Goal: Task Accomplishment & Management: Complete application form

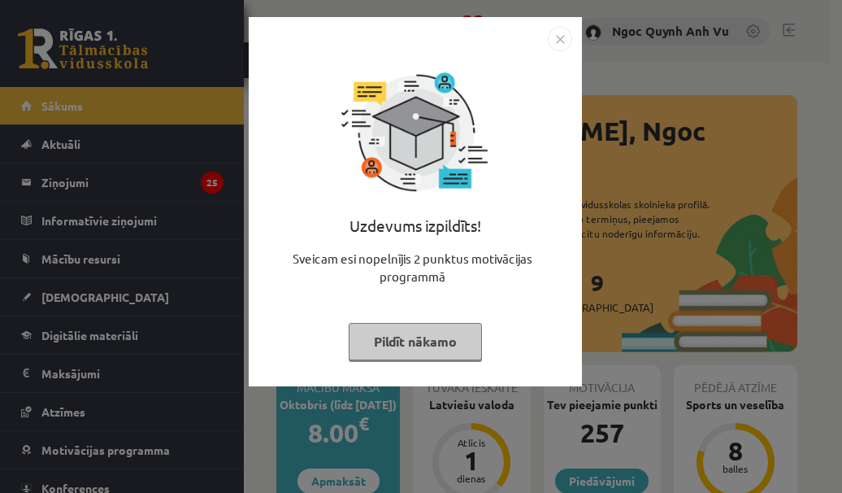
click at [455, 428] on div "Uzdevums izpildīts! Sveicam esi nopelnījis 2 punktus motivācijas programmā Pild…" at bounding box center [421, 246] width 842 height 493
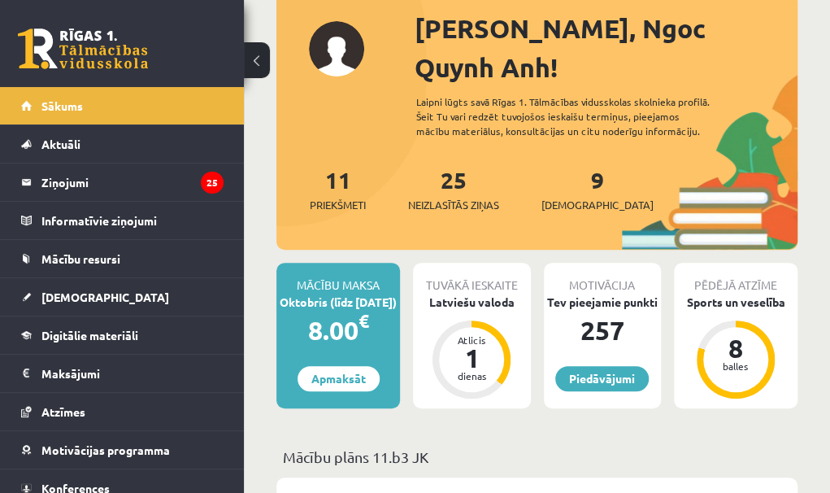
scroll to position [119, 0]
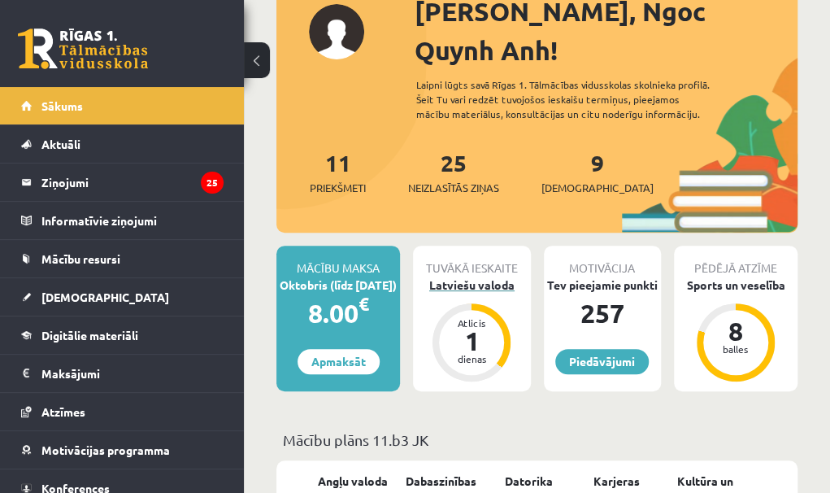
click at [480, 303] on div "Atlicis 1 dienas" at bounding box center [471, 342] width 78 height 78
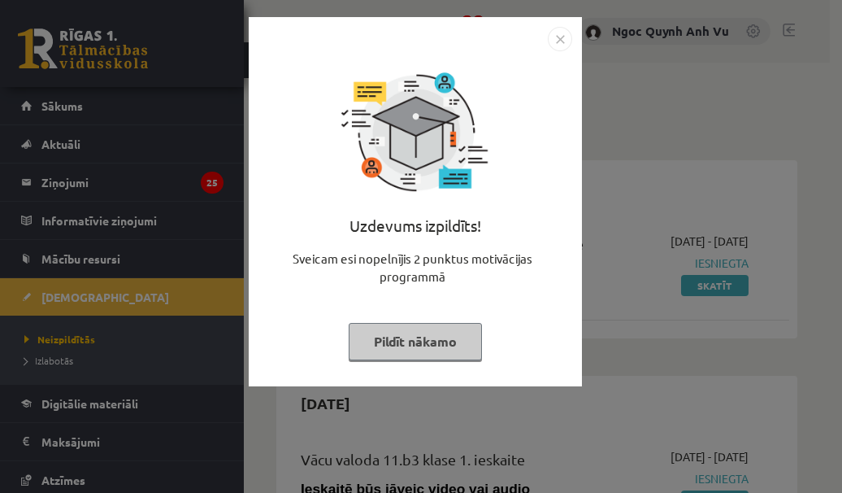
click at [563, 44] on img "Close" at bounding box center [560, 39] width 24 height 24
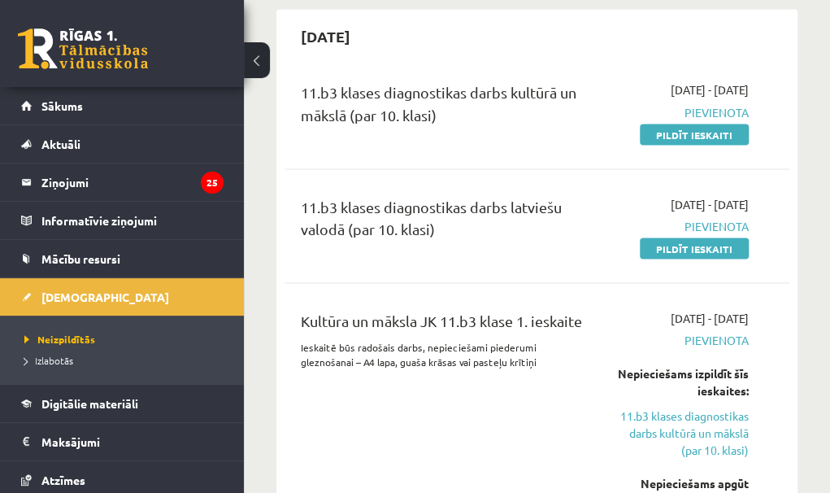
scroll to position [1122, 0]
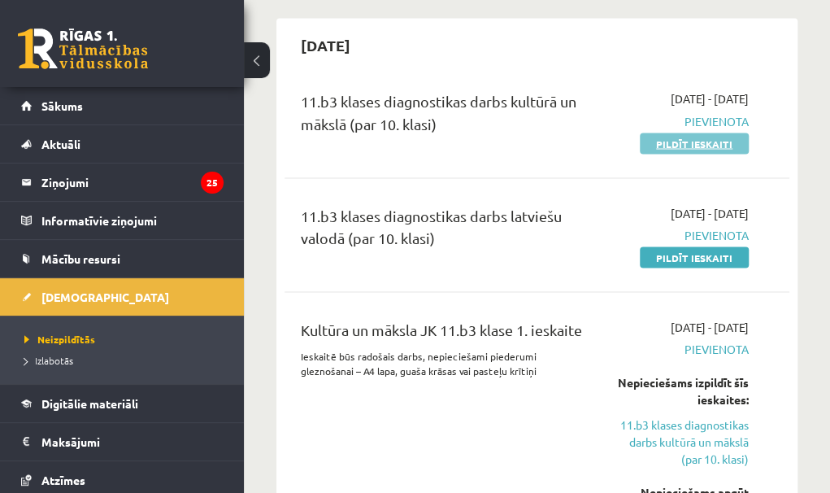
click at [684, 132] on link "Pildīt ieskaiti" at bounding box center [694, 142] width 109 height 21
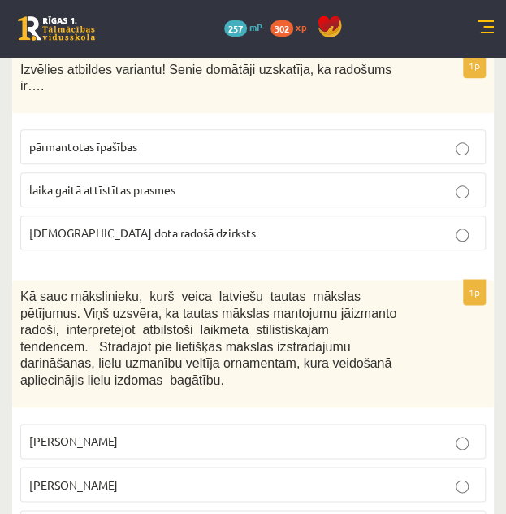
drag, startPoint x: 18, startPoint y: 363, endPoint x: 290, endPoint y: 514, distance: 311.0
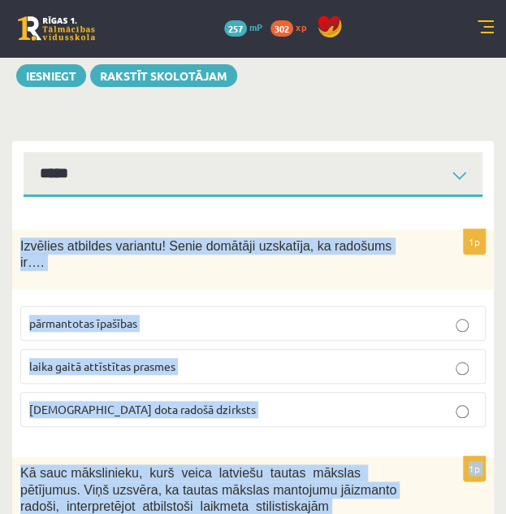
scroll to position [70, 0]
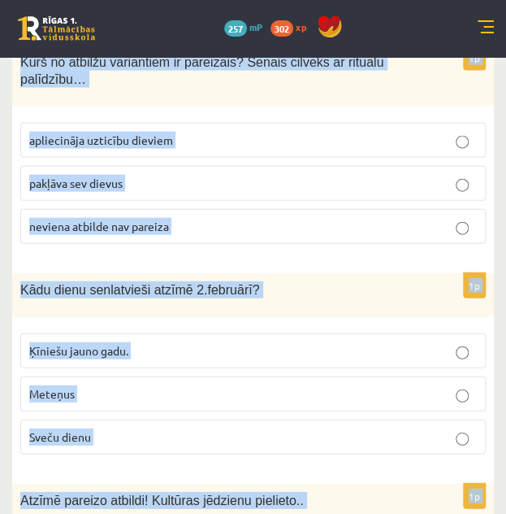
scroll to position [6924, 0]
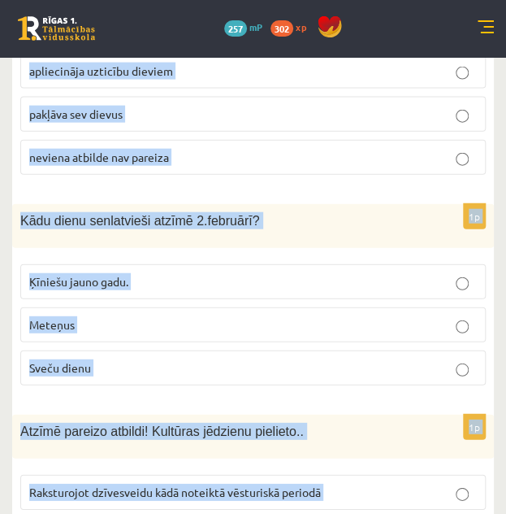
drag, startPoint x: 20, startPoint y: 297, endPoint x: 421, endPoint y: 514, distance: 456.4
copy form "Izvēlies atbildes variantu! Senie domātāji uzskatīja, ka radošums ir…. pārmanto…"
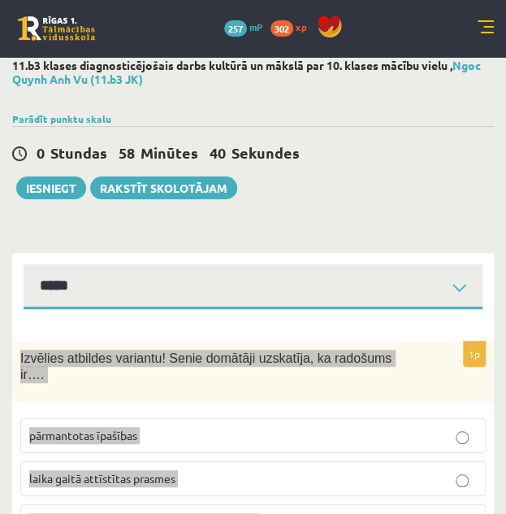
scroll to position [0, 0]
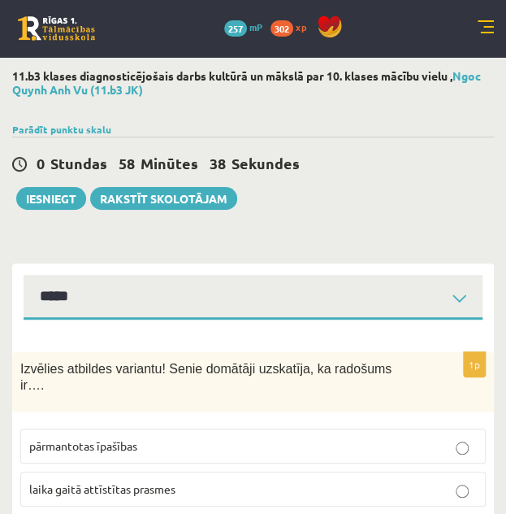
click at [328, 188] on div "0 Stundas 58 Minūtes 38 Sekundes Ieskaite saglabāta! Iesniegt Rakstīt skolotājam" at bounding box center [253, 173] width 482 height 73
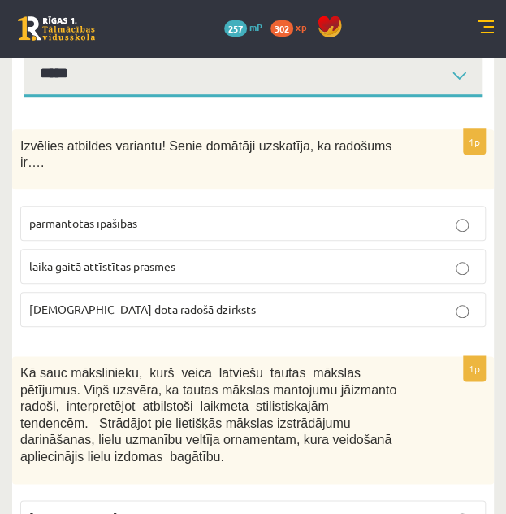
click at [210, 301] on p "dieva dota radošā dzirksts" at bounding box center [253, 309] width 448 height 17
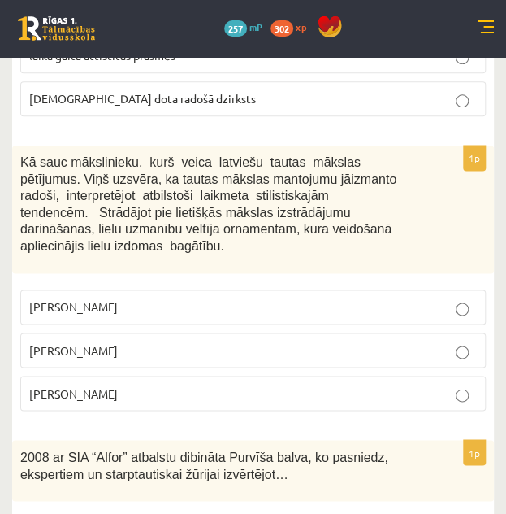
click at [200, 341] on p "Jūlijs Madernieks" at bounding box center [253, 349] width 448 height 17
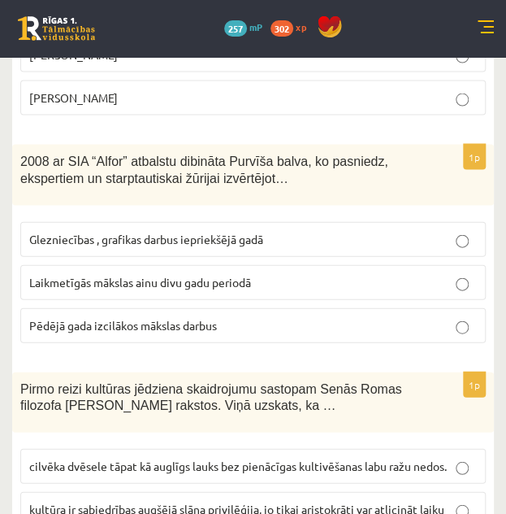
scroll to position [735, 0]
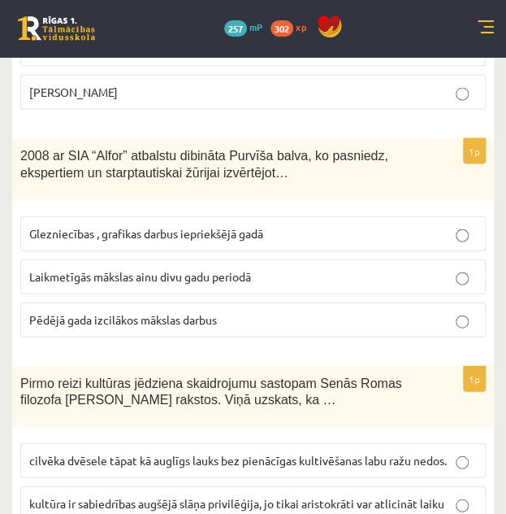
click at [330, 267] on p "Laikmetīgās mākslas ainu divu gadu periodā" at bounding box center [253, 275] width 448 height 17
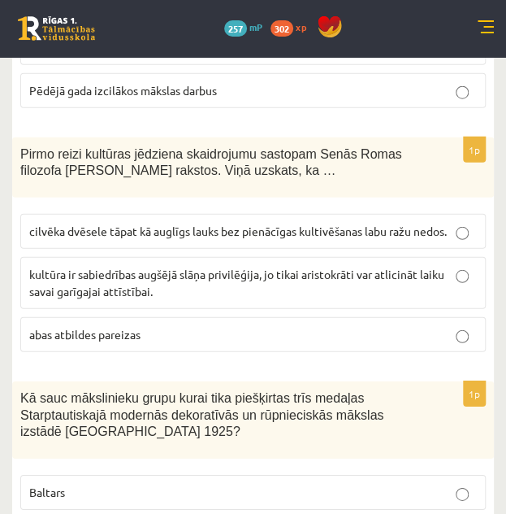
scroll to position [980, 0]
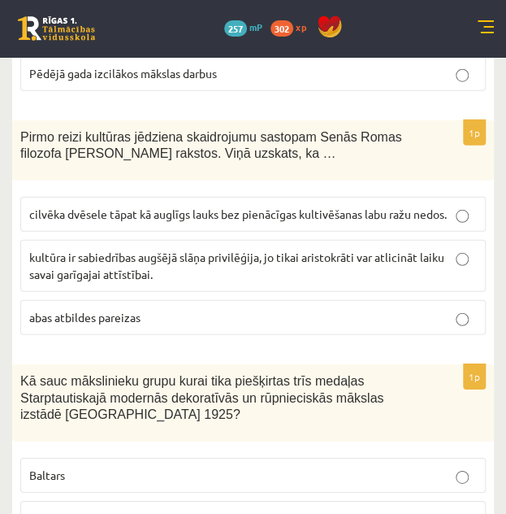
click at [307, 206] on span "cilvēka dvēsele tāpat kā auglīgs lauks bez pienācīgas kultivēšanas labu ražu ne…" at bounding box center [238, 213] width 418 height 15
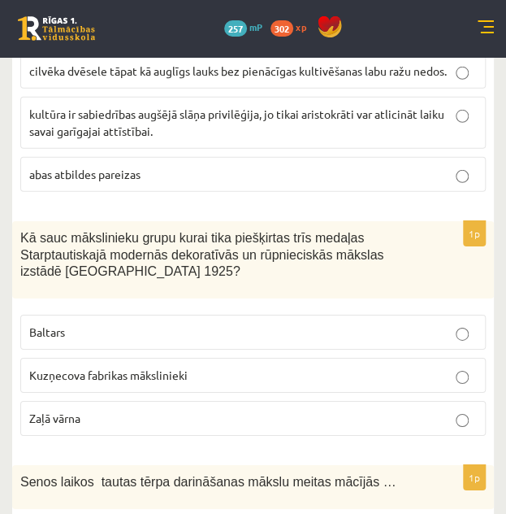
scroll to position [1181, 0]
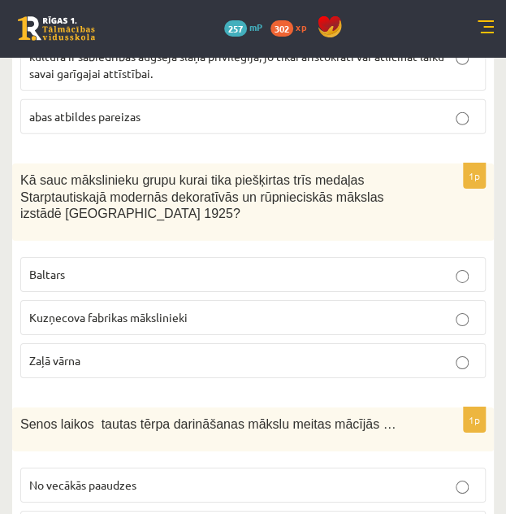
click at [278, 266] on p "Baltars" at bounding box center [253, 274] width 448 height 17
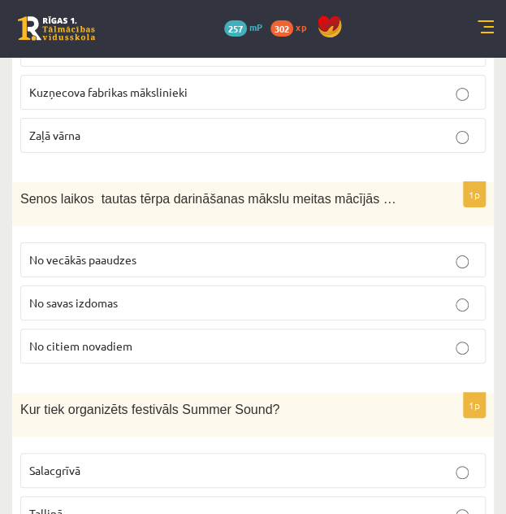
scroll to position [1405, 0]
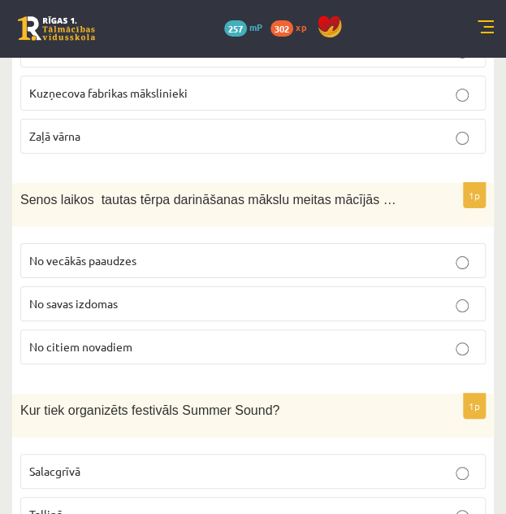
click at [172, 252] on p "No vecākās paaudzes" at bounding box center [253, 260] width 448 height 17
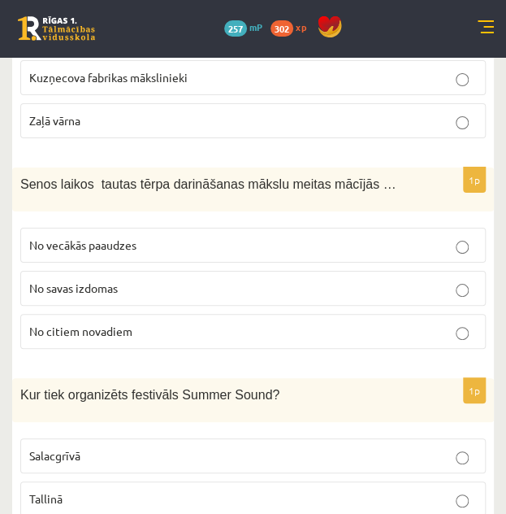
scroll to position [1548, 0]
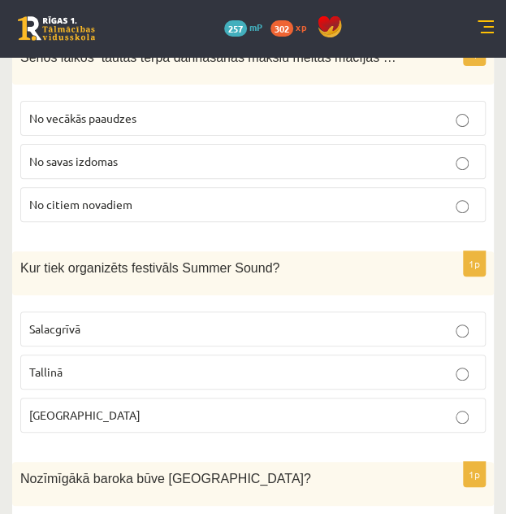
click at [102, 406] on p "Liepājā" at bounding box center [253, 414] width 448 height 17
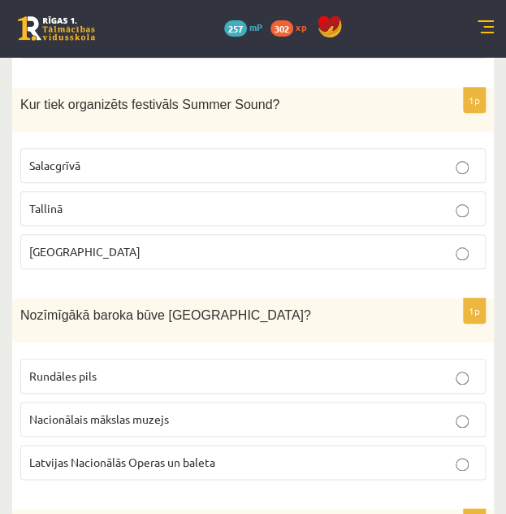
scroll to position [1716, 0]
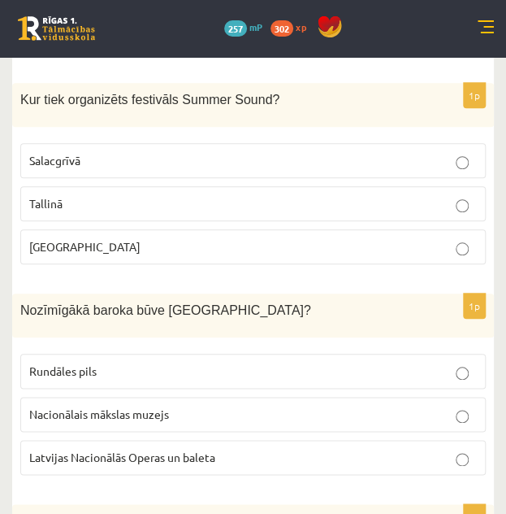
click at [140, 363] on p "Rundāles pils" at bounding box center [253, 371] width 448 height 17
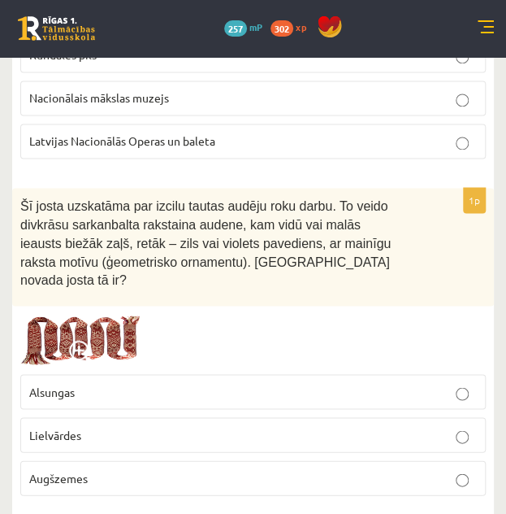
scroll to position [2030, 0]
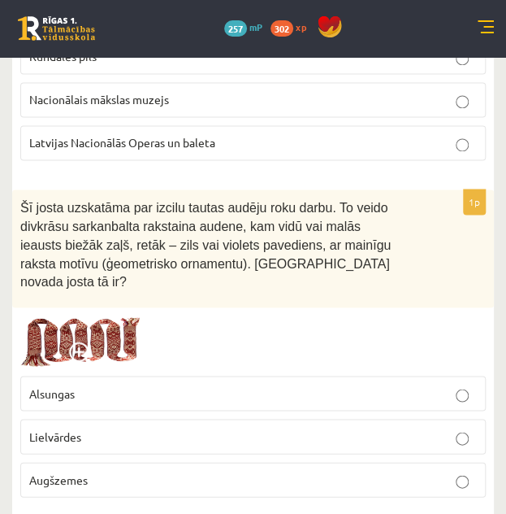
click at [146, 428] on p "Lielvārdes" at bounding box center [253, 436] width 448 height 17
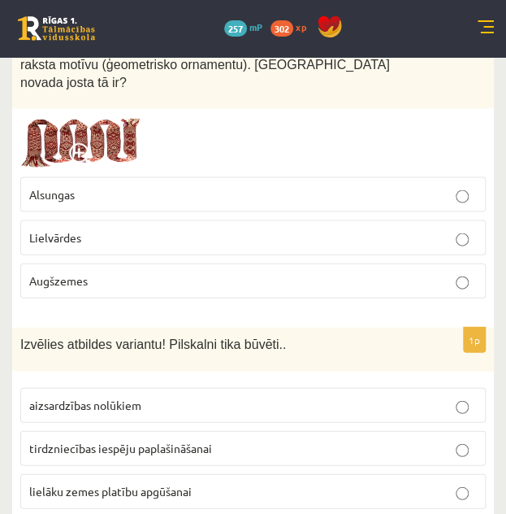
scroll to position [2234, 0]
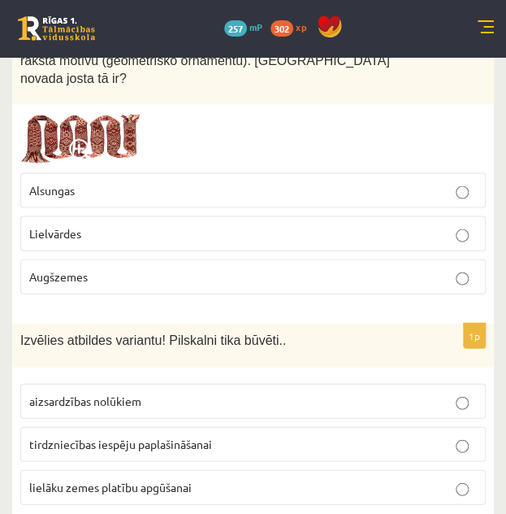
click at [135, 393] on span "aizsardzības nolūkiem" at bounding box center [85, 400] width 112 height 15
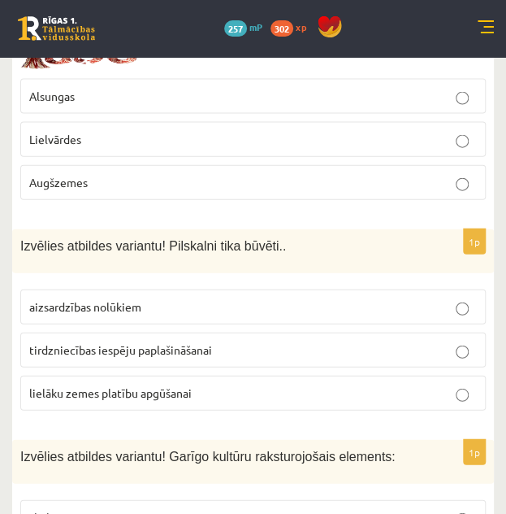
scroll to position [2376, 0]
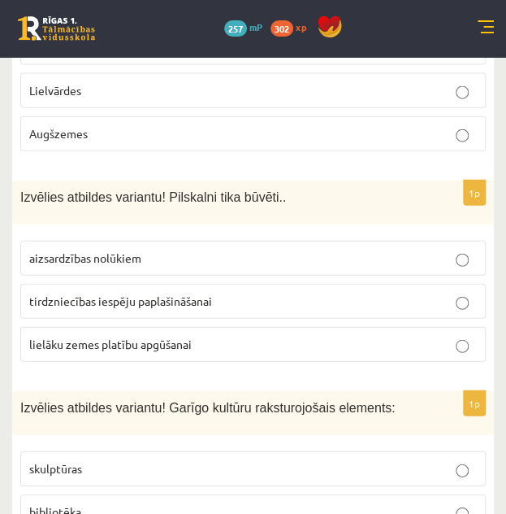
click at [151, 492] on p "bibliotēka" at bounding box center [253, 511] width 448 height 17
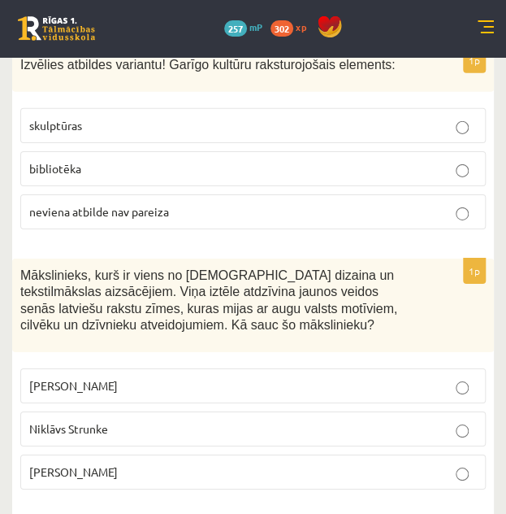
scroll to position [2743, 0]
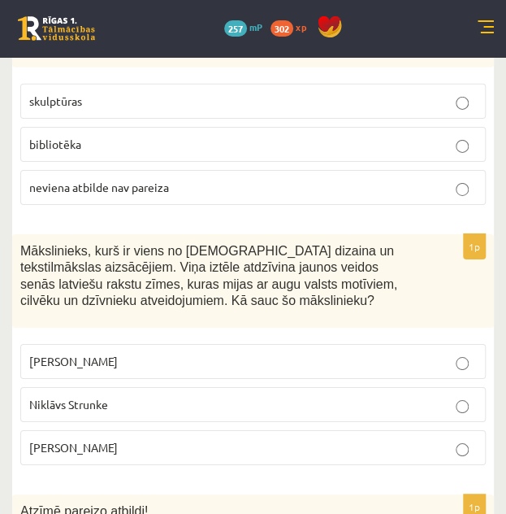
click at [269, 344] on label "Ansis Cīrulis" at bounding box center [253, 361] width 466 height 35
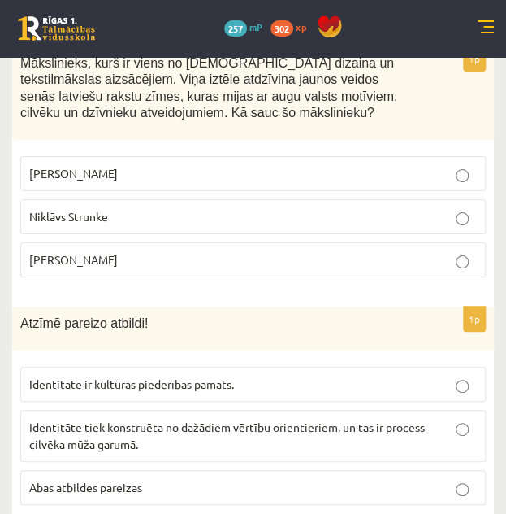
scroll to position [2932, 0]
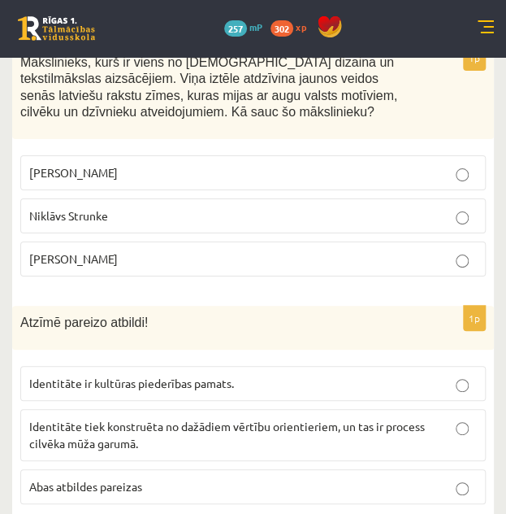
click at [147, 478] on p "Abas atbildes pareizas" at bounding box center [253, 486] width 448 height 17
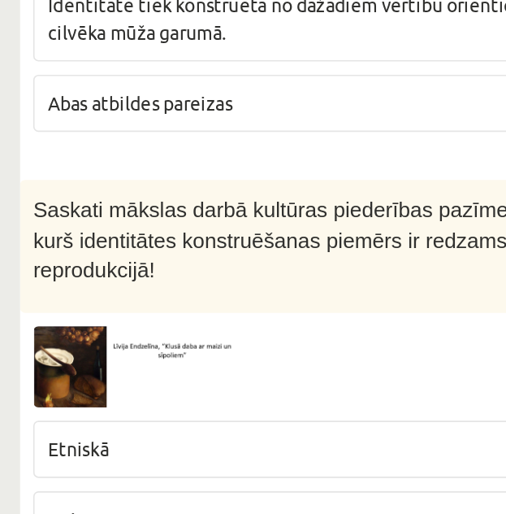
scroll to position [3267, 0]
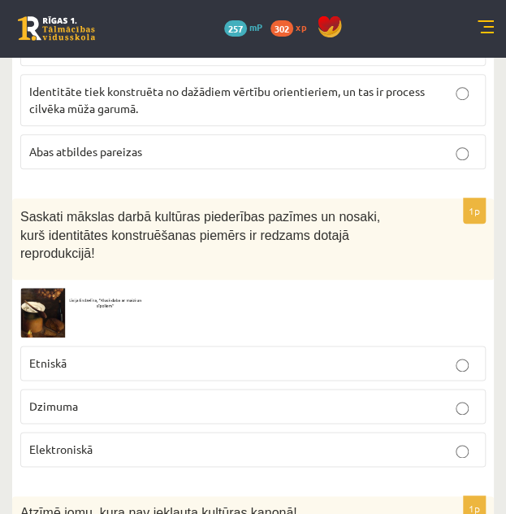
click at [109, 345] on label "Etniskā" at bounding box center [253, 362] width 466 height 35
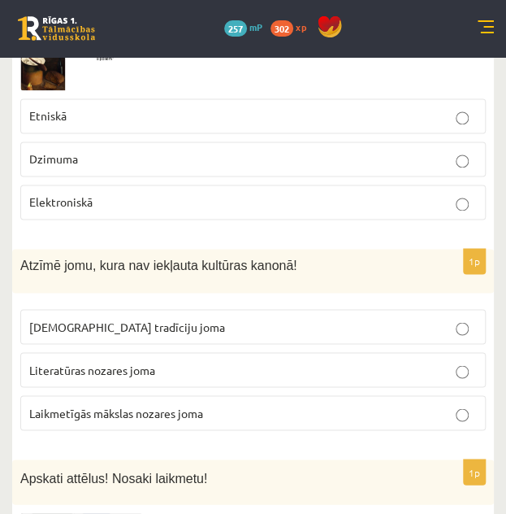
scroll to position [3513, 0]
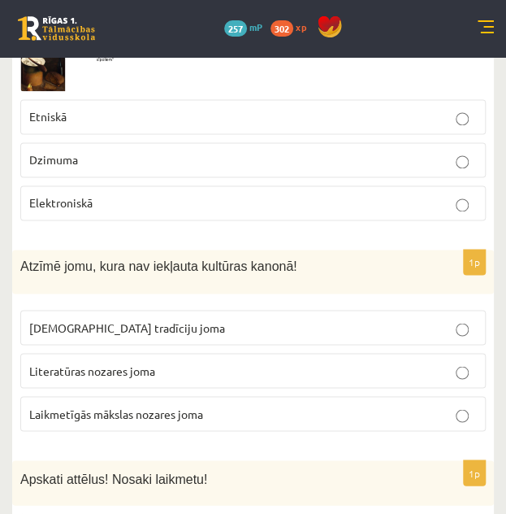
click at [180, 396] on label "Laikmetīgās mākslas nozares joma" at bounding box center [253, 413] width 466 height 35
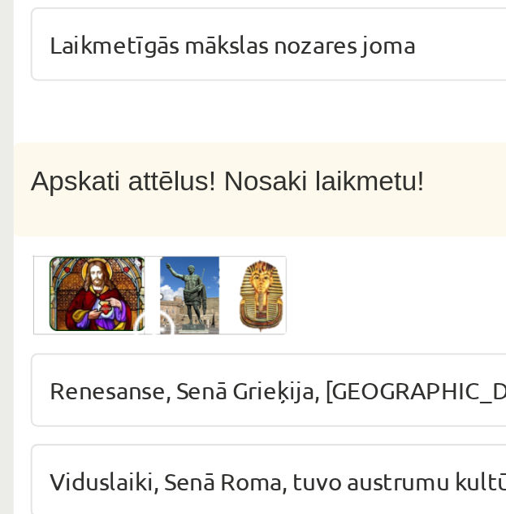
scroll to position [3687, 0]
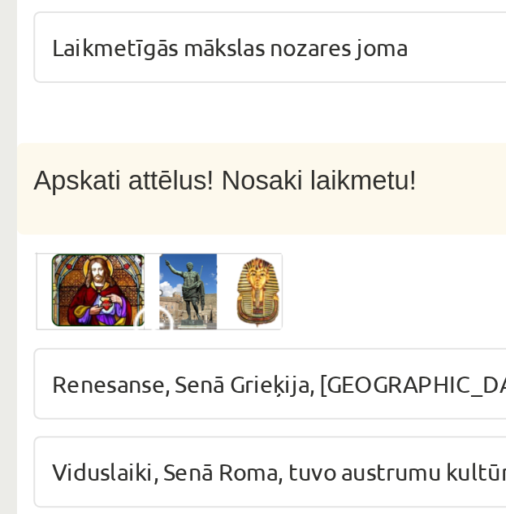
click at [85, 439] on span "Viduslaiki, Senā Roma, tuvo austrumu kultūra" at bounding box center [143, 446] width 229 height 15
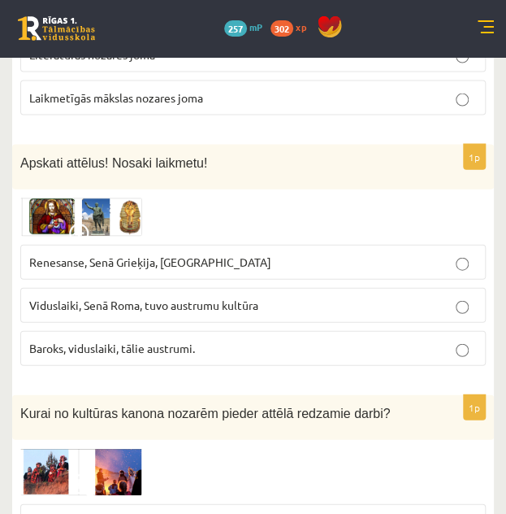
scroll to position [3827, 0]
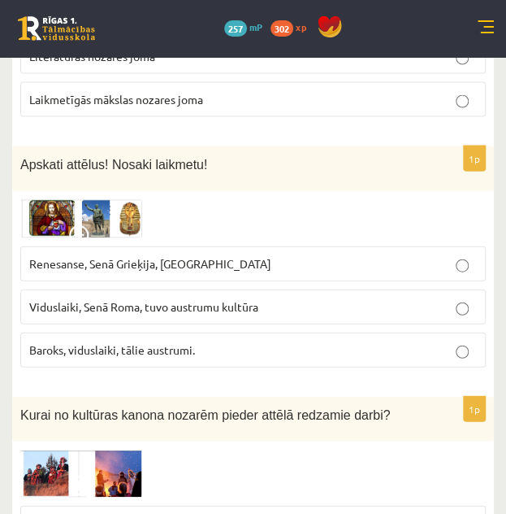
click at [101, 199] on img at bounding box center [81, 218] width 122 height 39
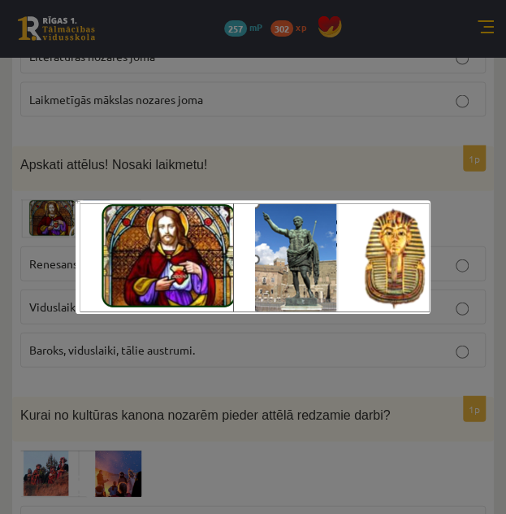
click at [267, 402] on div at bounding box center [253, 257] width 506 height 514
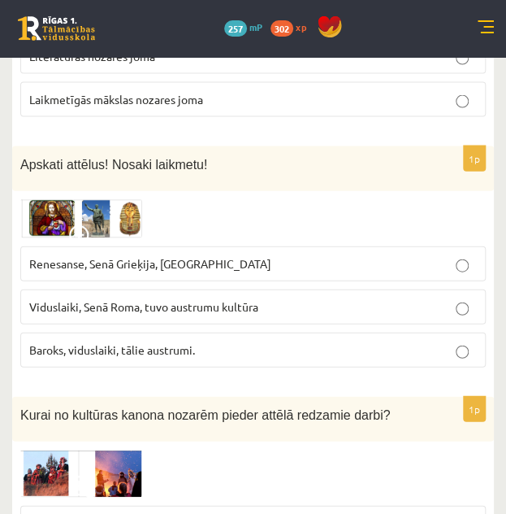
click at [93, 199] on img at bounding box center [81, 218] width 122 height 39
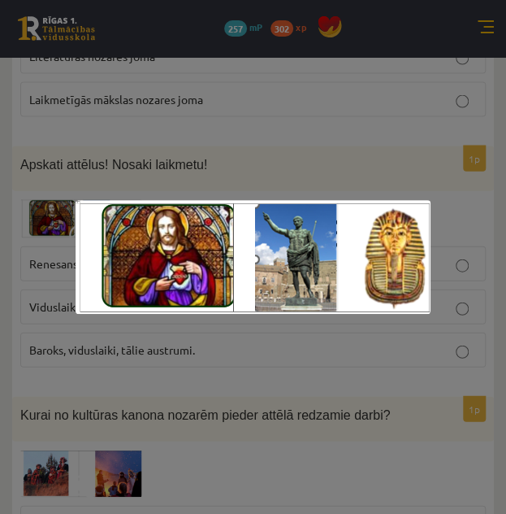
click at [321, 128] on div at bounding box center [253, 257] width 506 height 514
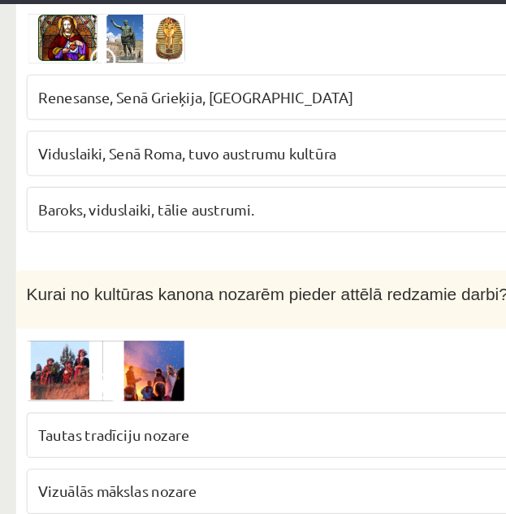
scroll to position [3962, 0]
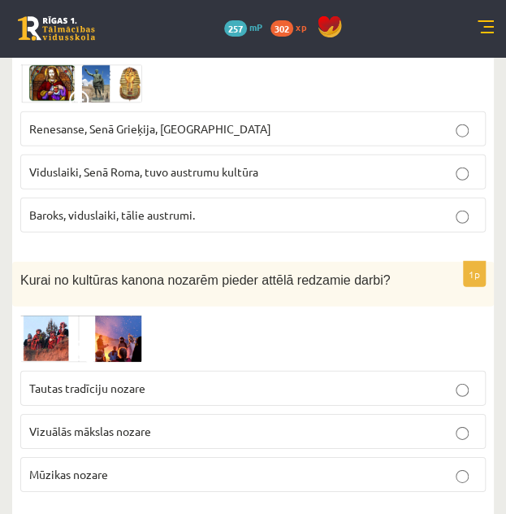
click at [102, 380] on span "Tautas tradīciju nozare" at bounding box center [87, 387] width 116 height 15
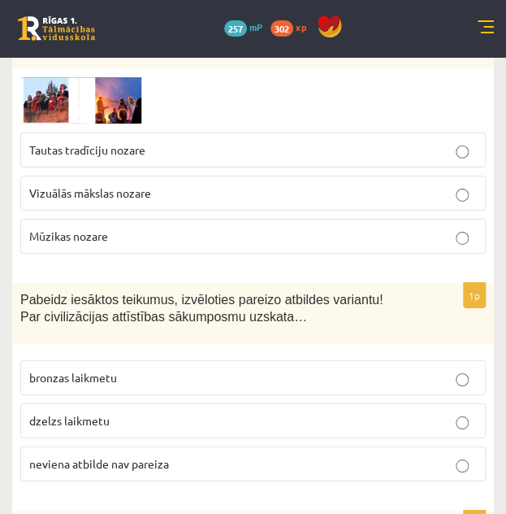
scroll to position [4199, 0]
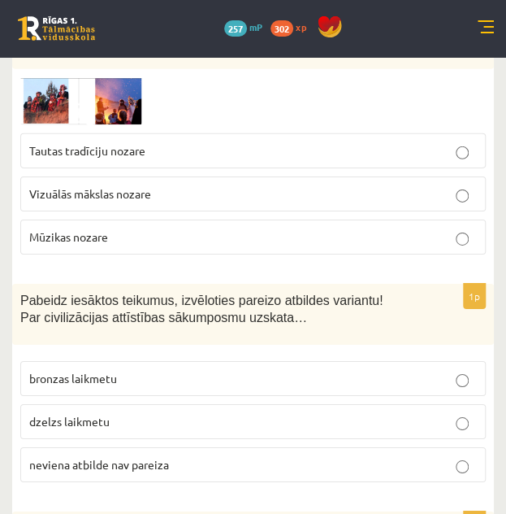
click at [373, 456] on p "neviena atbilde nav pareiza" at bounding box center [253, 464] width 448 height 17
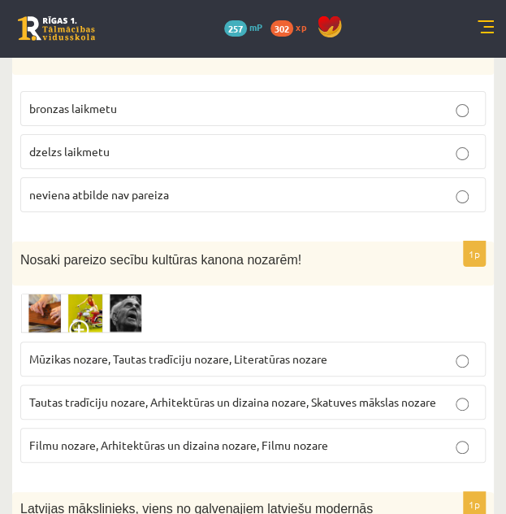
scroll to position [4500, 0]
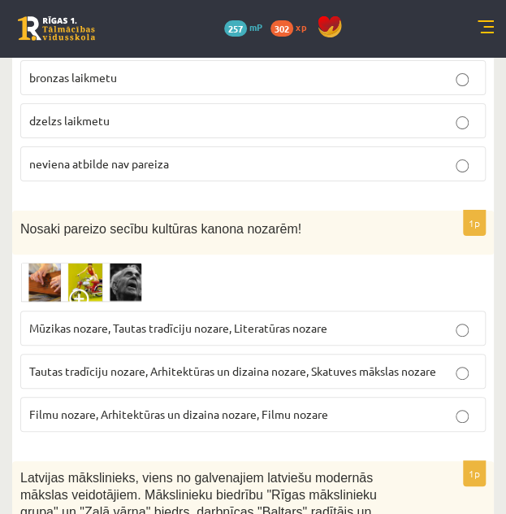
click at [125, 263] on img at bounding box center [81, 283] width 122 height 40
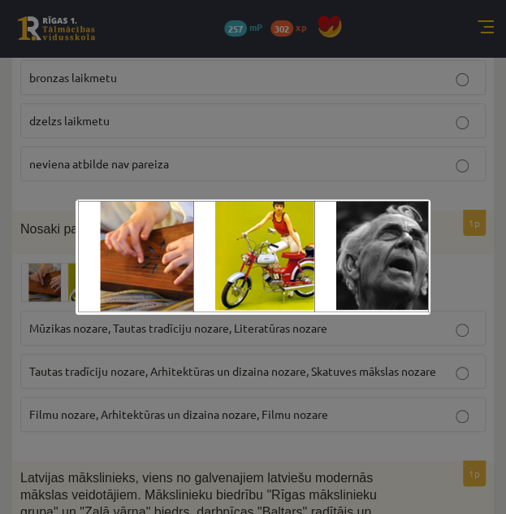
click at [208, 367] on div at bounding box center [253, 257] width 506 height 514
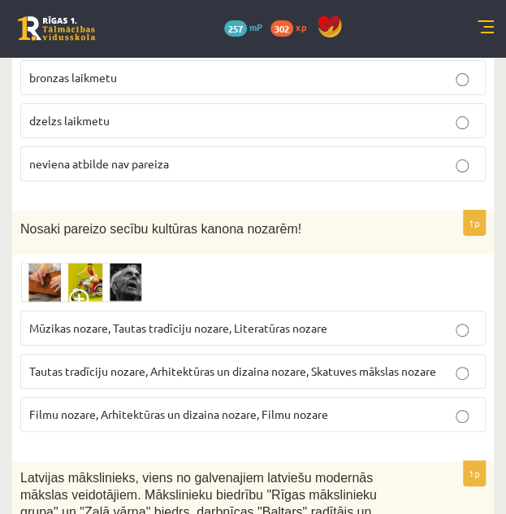
click at [291, 363] on span "Tautas tradīciju nozare, Arhitektūras un dizaina nozare, Skatuves mākslas nozare" at bounding box center [232, 370] width 407 height 15
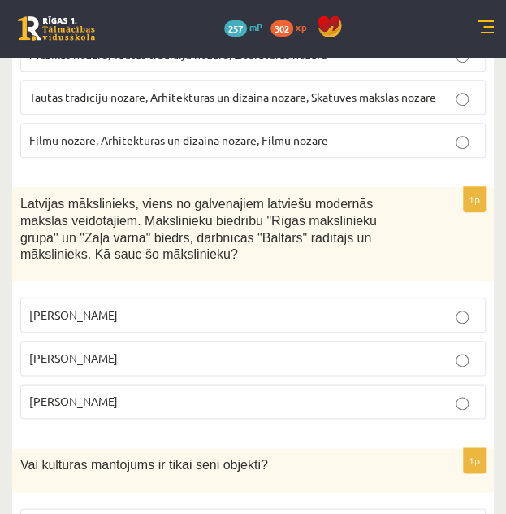
scroll to position [4773, 0]
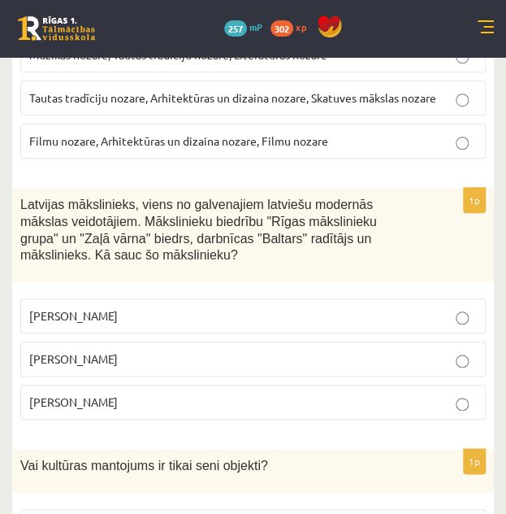
click at [272, 350] on p "Romāns Suta" at bounding box center [253, 358] width 448 height 17
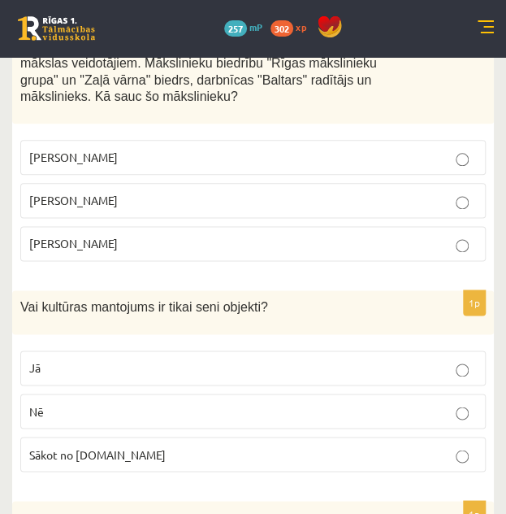
scroll to position [4933, 0]
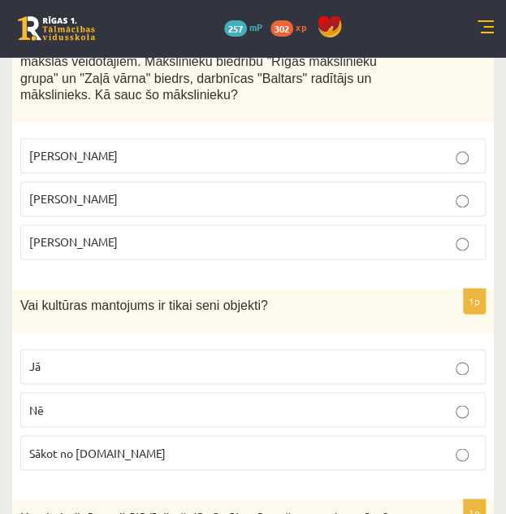
click at [216, 401] on p "Nē" at bounding box center [253, 409] width 448 height 17
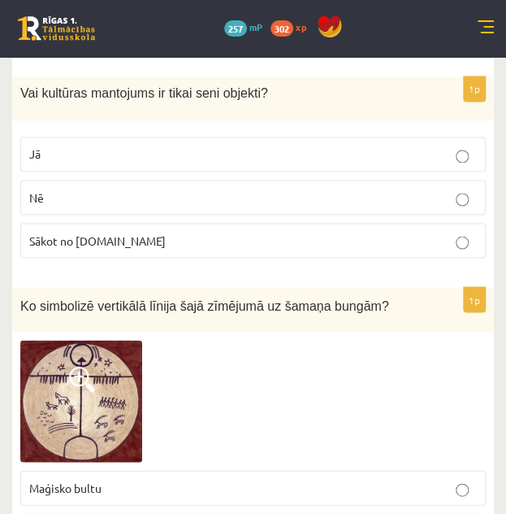
scroll to position [5144, 0]
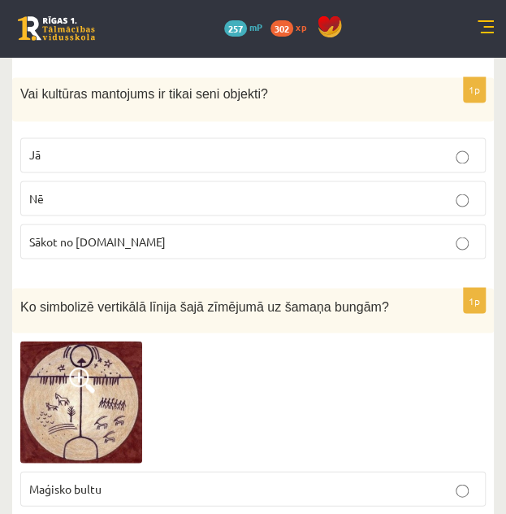
click at [99, 341] on img at bounding box center [81, 402] width 122 height 122
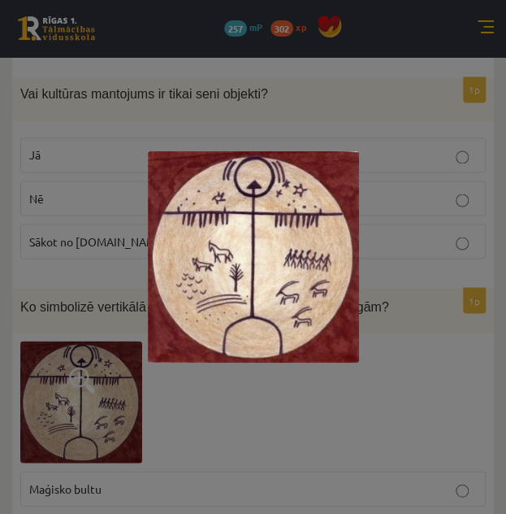
click at [456, 282] on div at bounding box center [253, 257] width 506 height 514
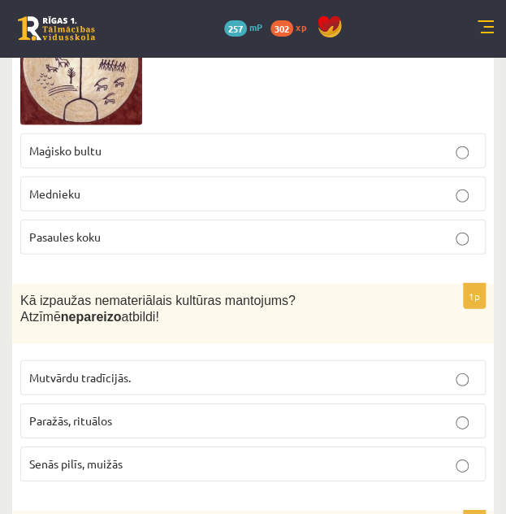
scroll to position [5480, 0]
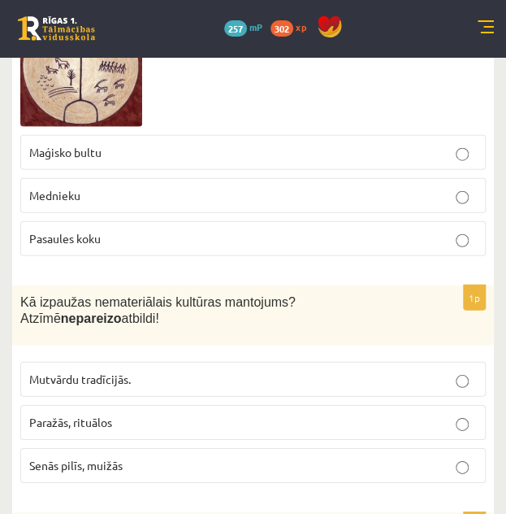
click at [255, 457] on p "Senās pilīs, muižās" at bounding box center [253, 465] width 448 height 17
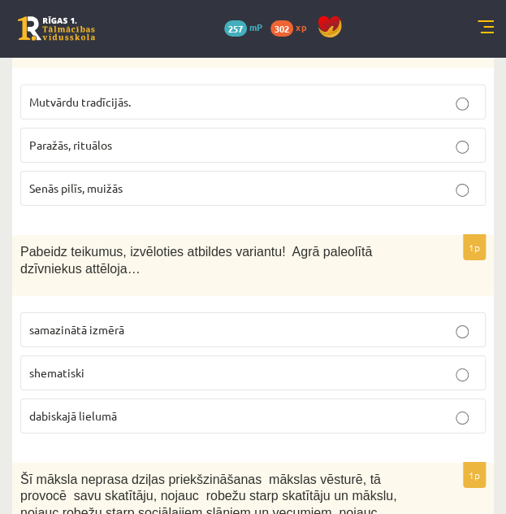
scroll to position [5756, 0]
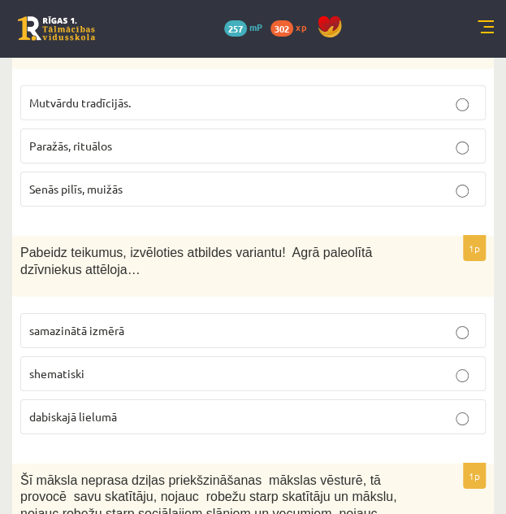
click at [209, 408] on p "dabiskajā lielumā" at bounding box center [253, 416] width 448 height 17
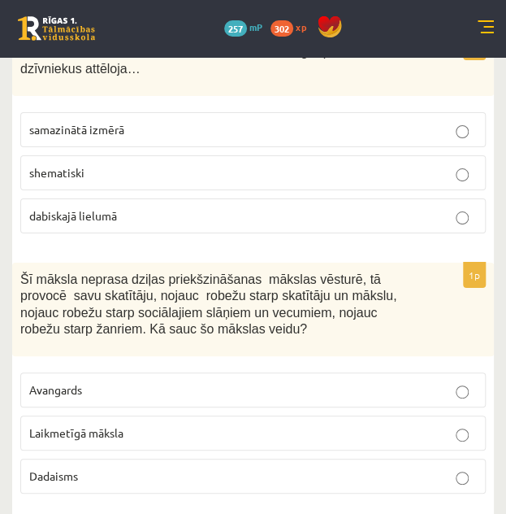
scroll to position [5967, 0]
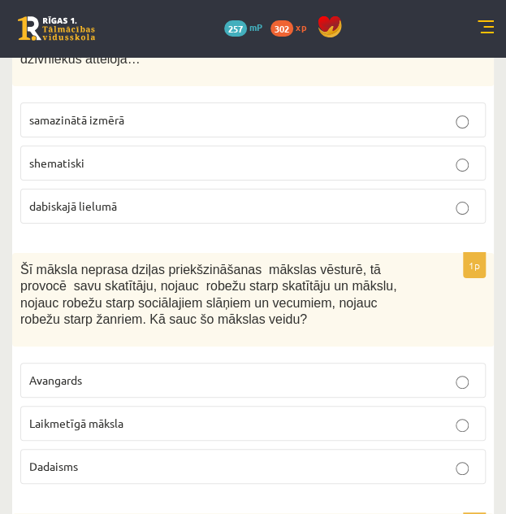
click at [163, 415] on p "Laikmetīgā māksla" at bounding box center [253, 423] width 448 height 17
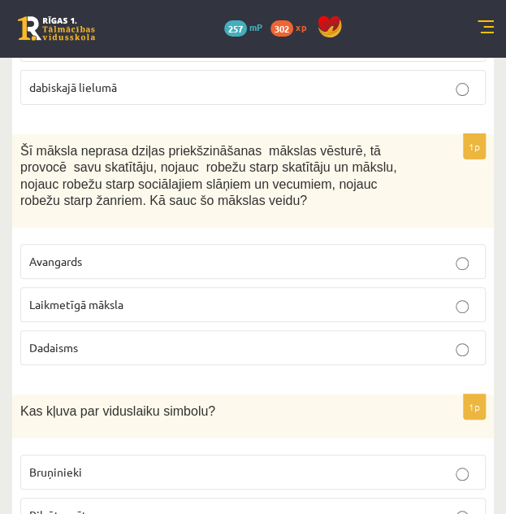
scroll to position [6086, 0]
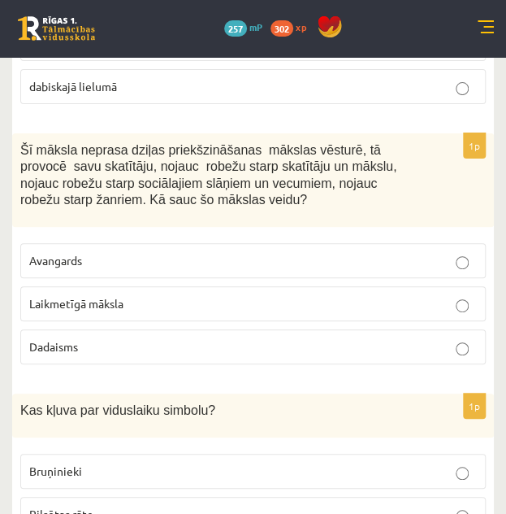
click at [141, 462] on p "Bruņinieki" at bounding box center [253, 470] width 448 height 17
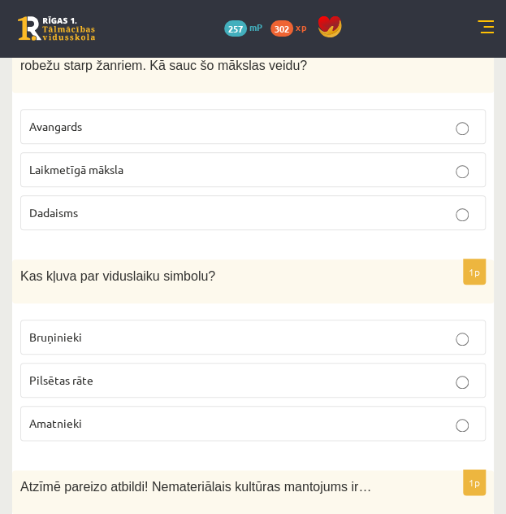
scroll to position [6296, 0]
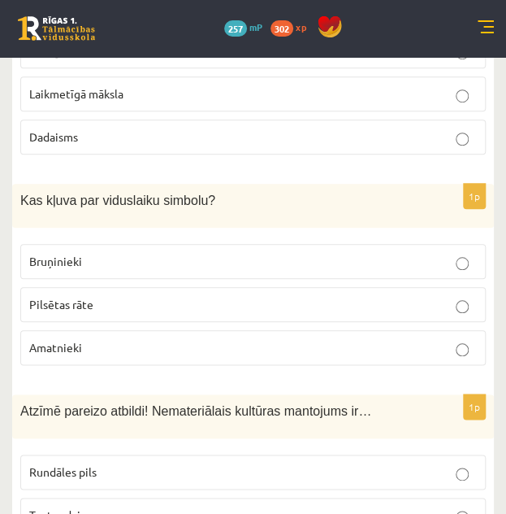
click at [125, 492] on p "Tautas dziesmas" at bounding box center [253, 514] width 448 height 17
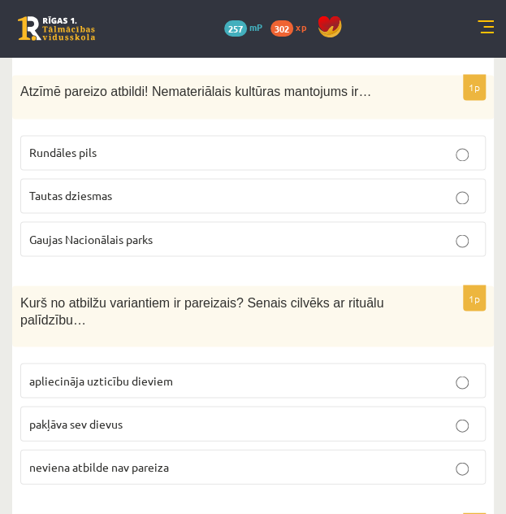
scroll to position [6616, 0]
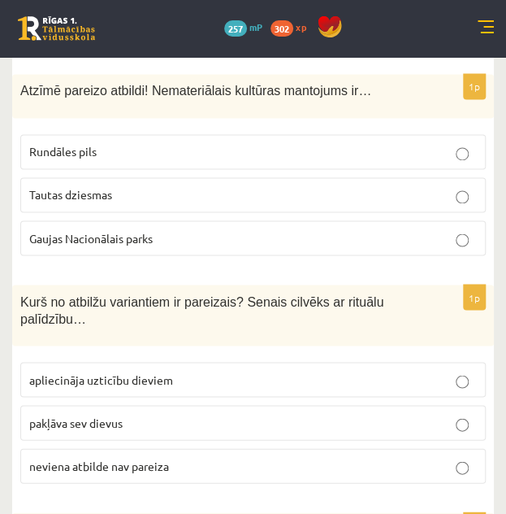
click at [226, 371] on p "apliecināja uzticību dieviem" at bounding box center [253, 379] width 448 height 17
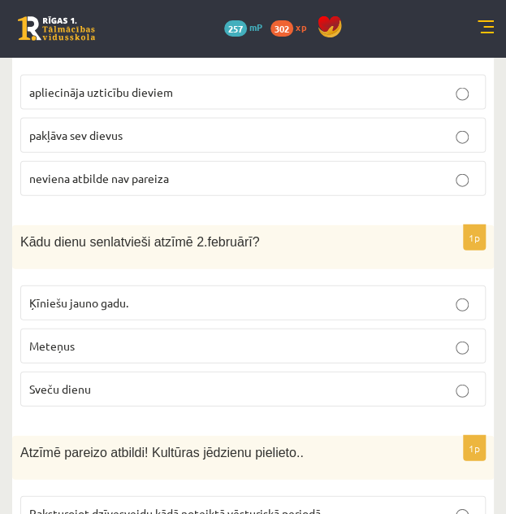
scroll to position [6904, 0]
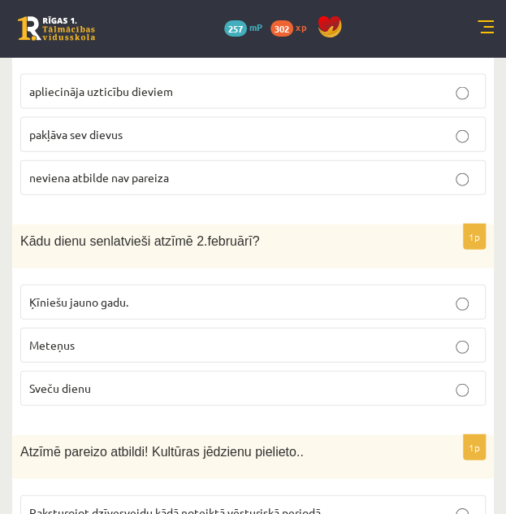
click at [157, 380] on p "Sveču dienu" at bounding box center [253, 388] width 448 height 17
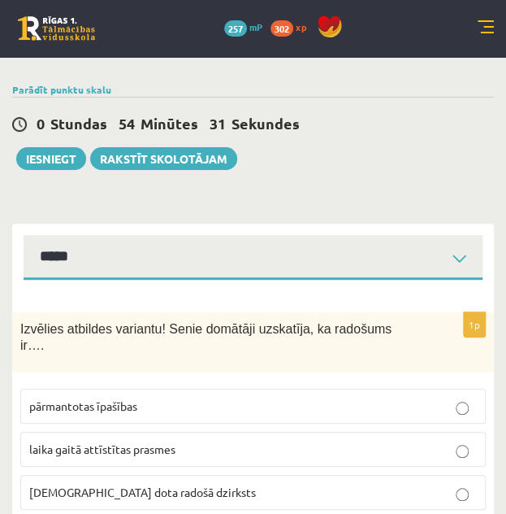
scroll to position [0, 0]
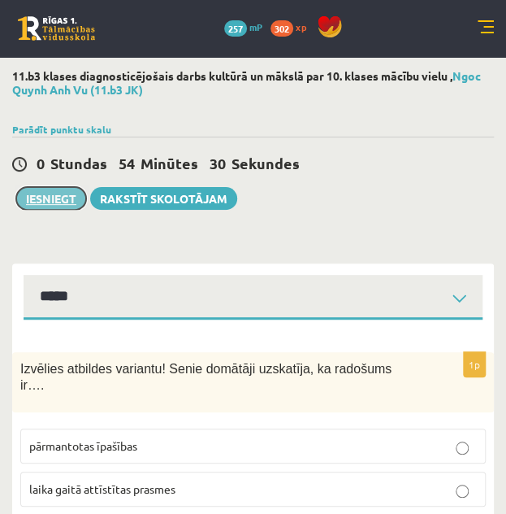
click at [23, 203] on button "Iesniegt" at bounding box center [51, 198] width 70 height 23
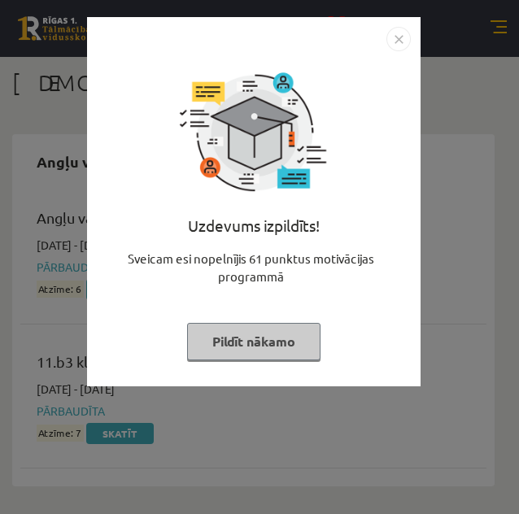
click at [394, 37] on img "Close" at bounding box center [398, 39] width 24 height 24
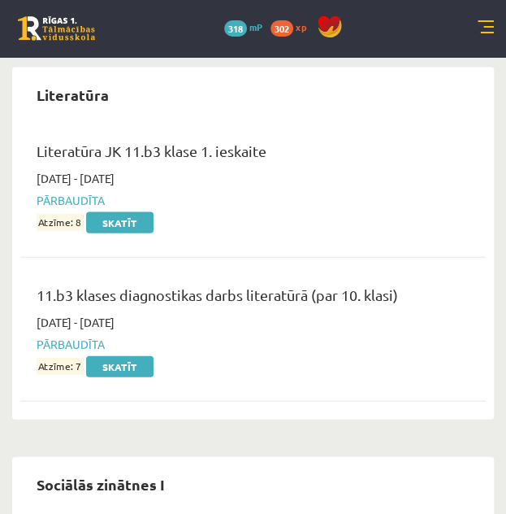
scroll to position [406, 0]
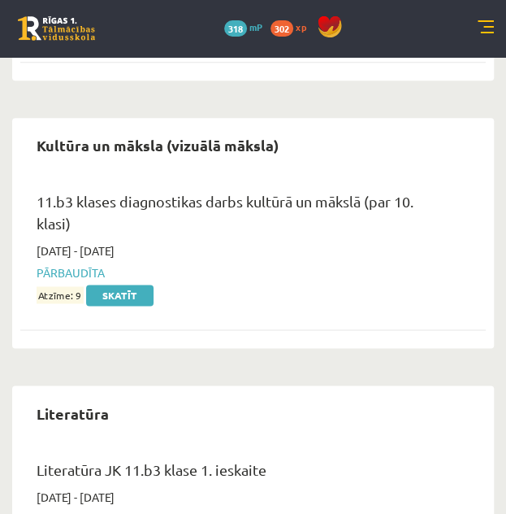
click at [481, 29] on link at bounding box center [486, 28] width 16 height 16
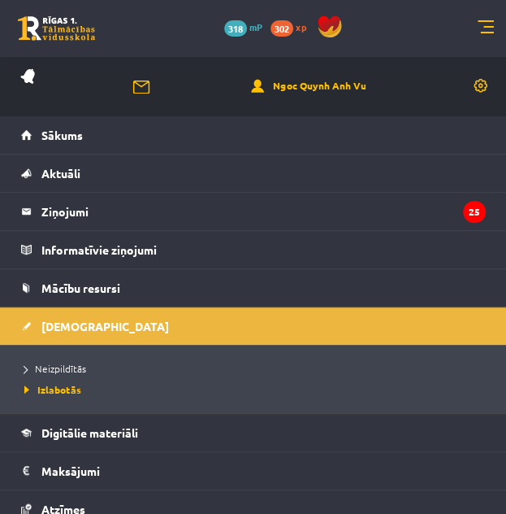
click at [484, 26] on link at bounding box center [486, 28] width 16 height 16
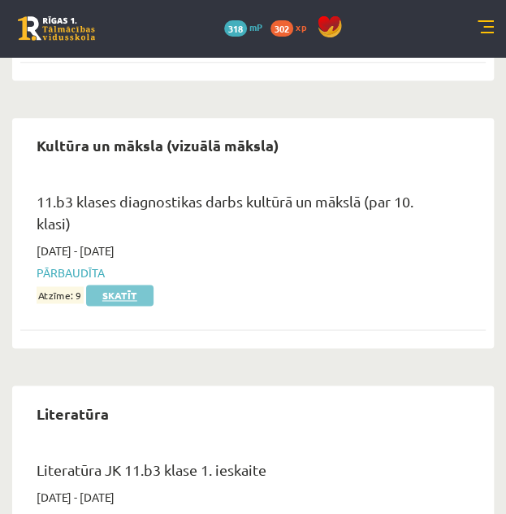
click at [115, 294] on link "Skatīt" at bounding box center [119, 294] width 67 height 21
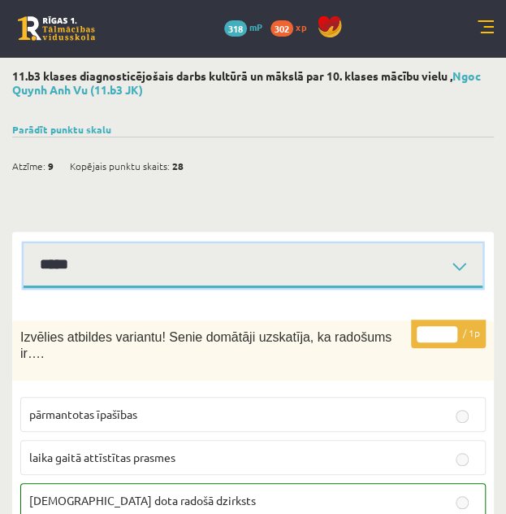
click at [198, 263] on select "**********" at bounding box center [253, 265] width 459 height 45
click at [24, 243] on select "**********" at bounding box center [253, 265] width 459 height 45
drag, startPoint x: 197, startPoint y: 265, endPoint x: 162, endPoint y: 323, distance: 67.5
select select "**********"
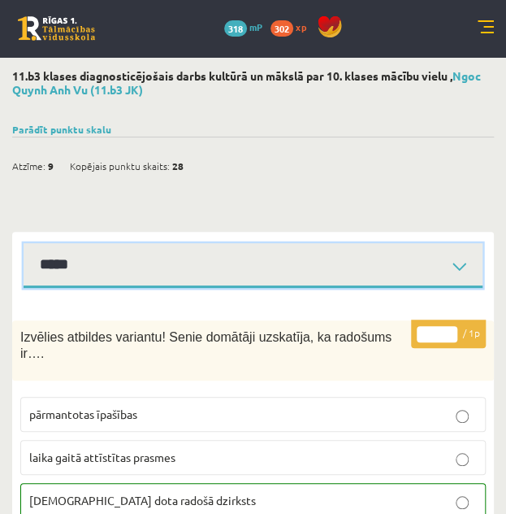
click at [24, 243] on select "**********" at bounding box center [253, 265] width 459 height 45
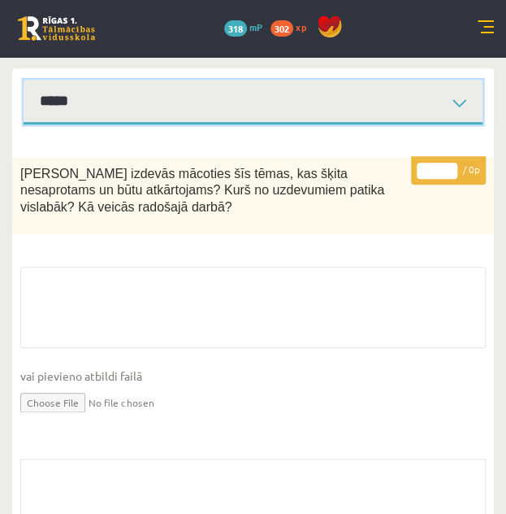
scroll to position [164, 0]
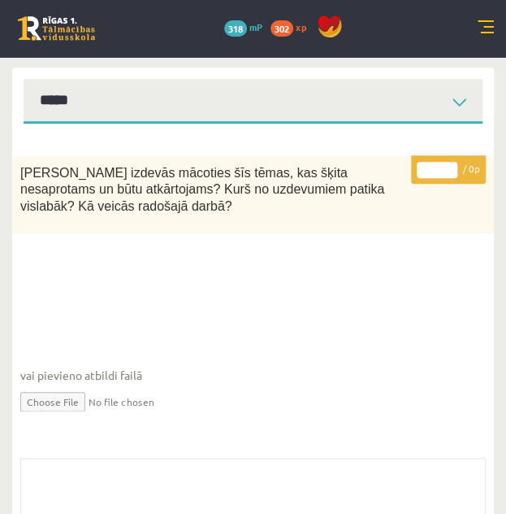
click at [162, 323] on fieldset "vai pievieno atbildi failā Iesniegtā atbilde" at bounding box center [253, 349] width 466 height 167
click at [481, 30] on link at bounding box center [486, 28] width 16 height 16
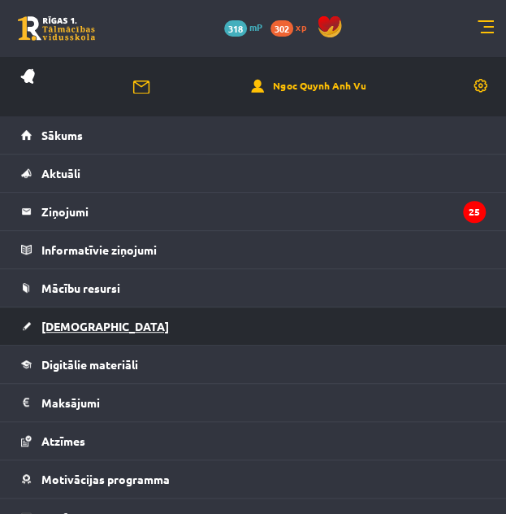
click at [65, 328] on span "[DEMOGRAPHIC_DATA]" at bounding box center [105, 326] width 128 height 15
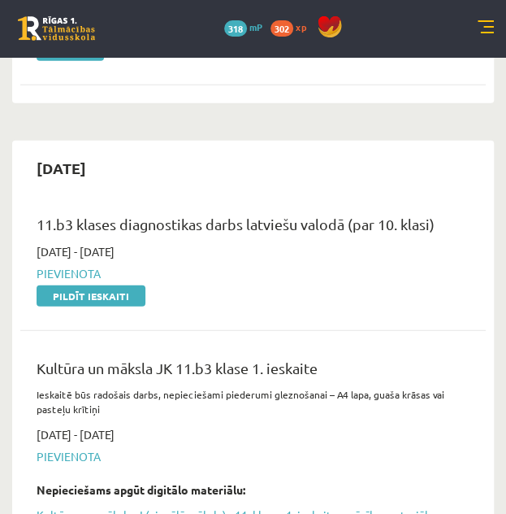
scroll to position [927, 0]
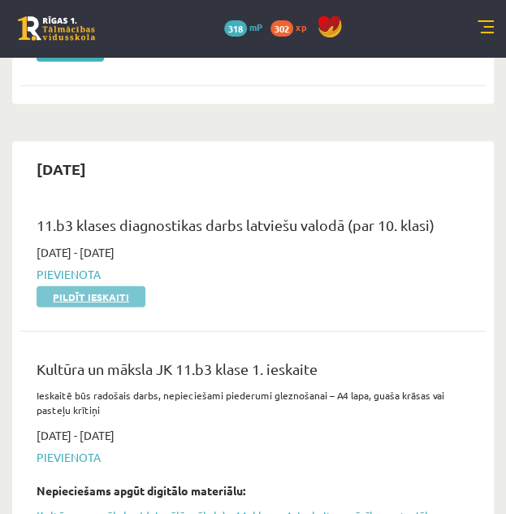
click at [110, 286] on link "Pildīt ieskaiti" at bounding box center [91, 296] width 109 height 21
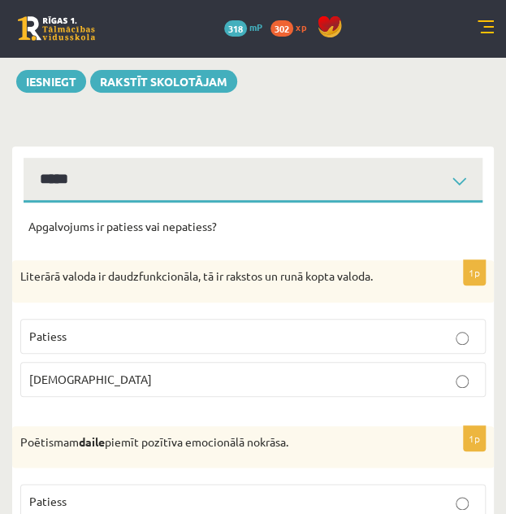
scroll to position [116, 0]
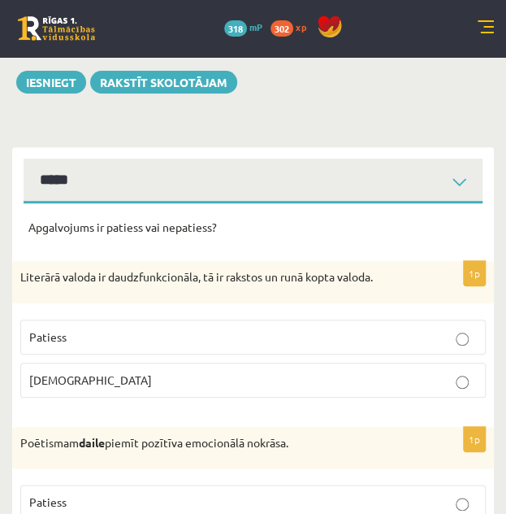
click at [211, 333] on p "Patiess" at bounding box center [253, 336] width 448 height 17
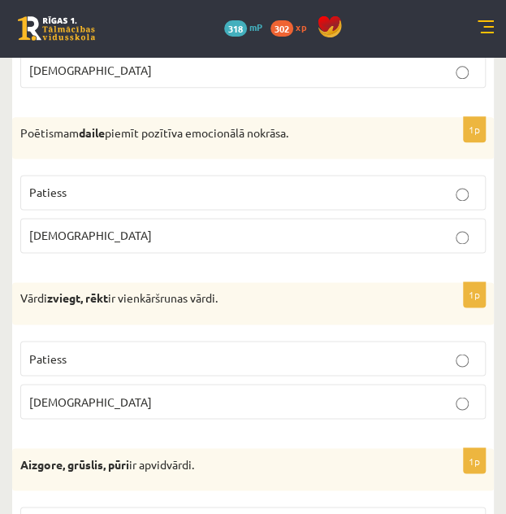
scroll to position [425, 0]
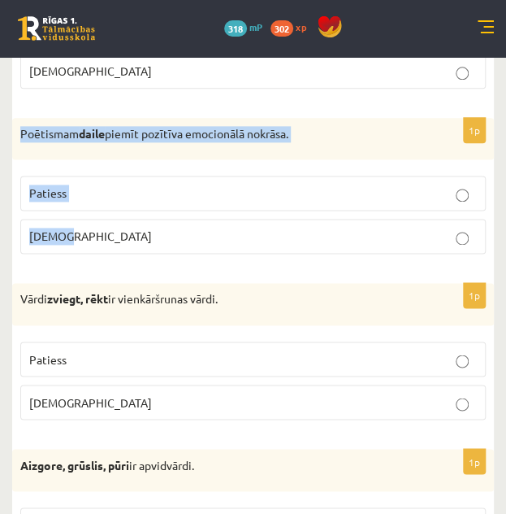
drag, startPoint x: 21, startPoint y: 134, endPoint x: 92, endPoint y: 229, distance: 118.5
click at [92, 229] on div "1p Poētismam daile piemīt pozītīva emocionālā nokrāsa. Patiess Aplams" at bounding box center [253, 193] width 482 height 150
copy div "Poētismam daile piemīt pozītīva emocionālā nokrāsa. Patiess Aplams"
click at [150, 190] on p "Patiess" at bounding box center [253, 193] width 448 height 17
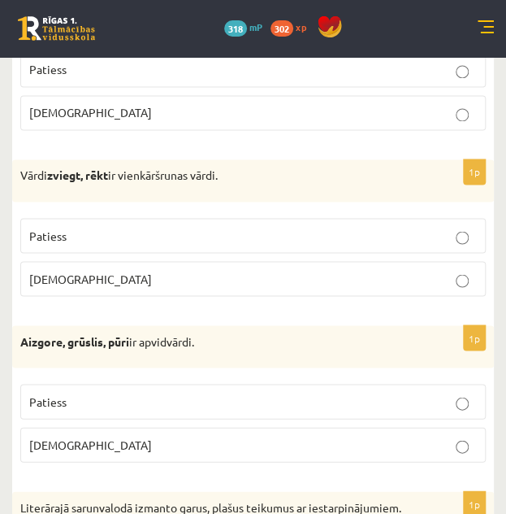
scroll to position [555, 0]
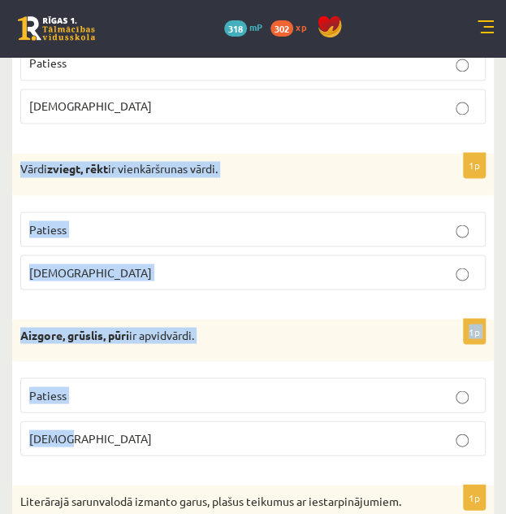
drag, startPoint x: 16, startPoint y: 163, endPoint x: 87, endPoint y: 445, distance: 290.8
copy form "Vārdi zviegt, rēkt ir vienkāršrunas vārdi. Patiess Aplams 1p Aizgore, grūslis, …"
click at [181, 215] on label "Patiess" at bounding box center [253, 228] width 466 height 35
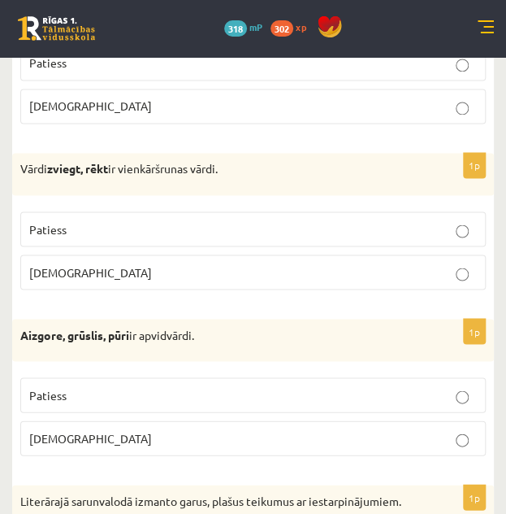
click at [99, 386] on p "Patiess" at bounding box center [253, 394] width 448 height 17
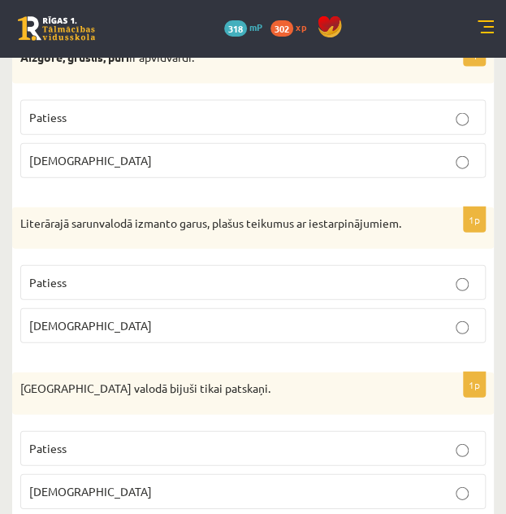
scroll to position [834, 0]
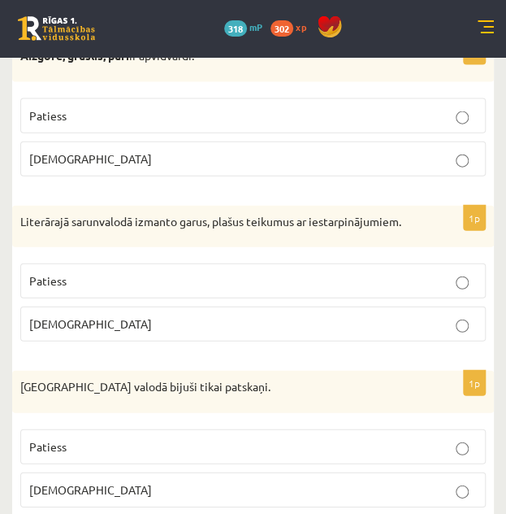
click at [94, 289] on p "Patiess" at bounding box center [253, 280] width 448 height 17
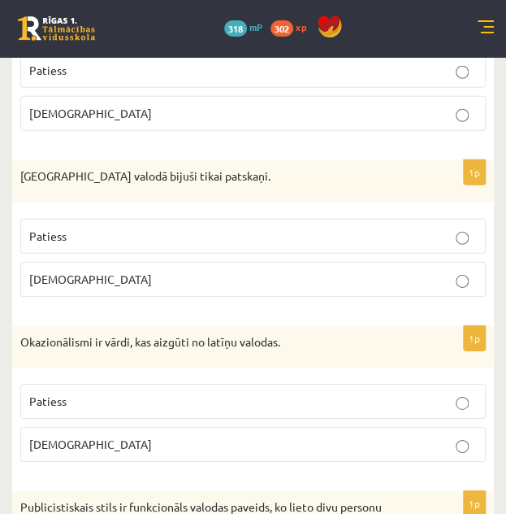
scroll to position [1044, 0]
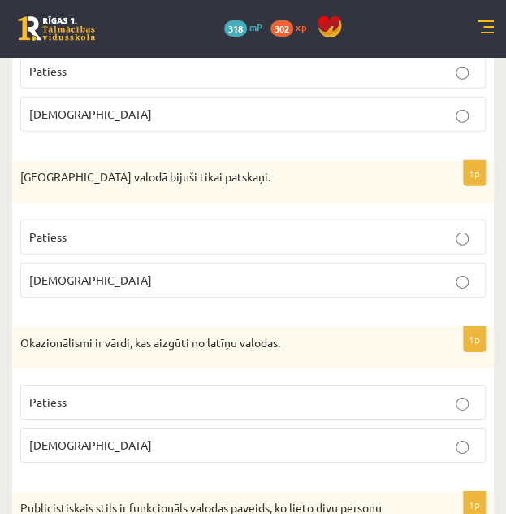
click at [94, 289] on p "Aplams" at bounding box center [253, 279] width 448 height 17
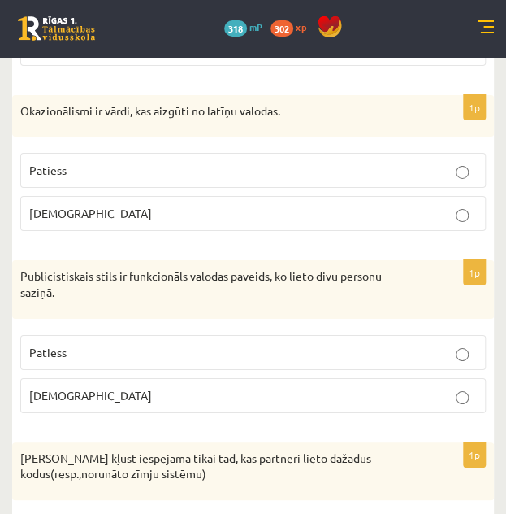
scroll to position [1274, 0]
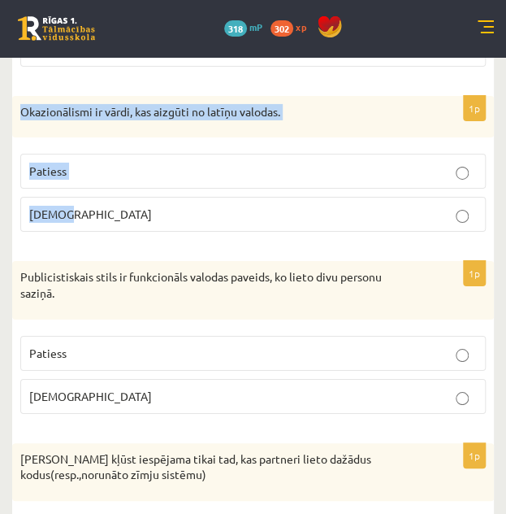
drag, startPoint x: 77, startPoint y: 224, endPoint x: 17, endPoint y: 116, distance: 123.0
click at [17, 116] on div "1p Okazionālismi ir vārdi, kas aizgūti no latīņu valodas. Patiess Aplams" at bounding box center [253, 171] width 482 height 150
copy div "Okazionālismi ir vārdi, kas aizgūti no latīņu valodas. Patiess Aplams"
click at [290, 204] on fieldset "Patiess Aplams" at bounding box center [253, 190] width 466 height 91
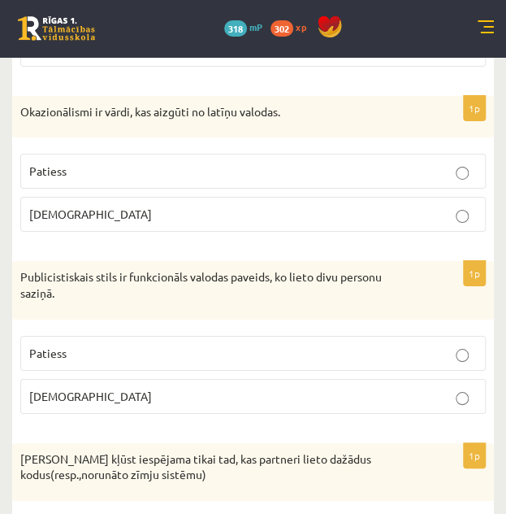
click at [296, 219] on p "Aplams" at bounding box center [253, 214] width 448 height 17
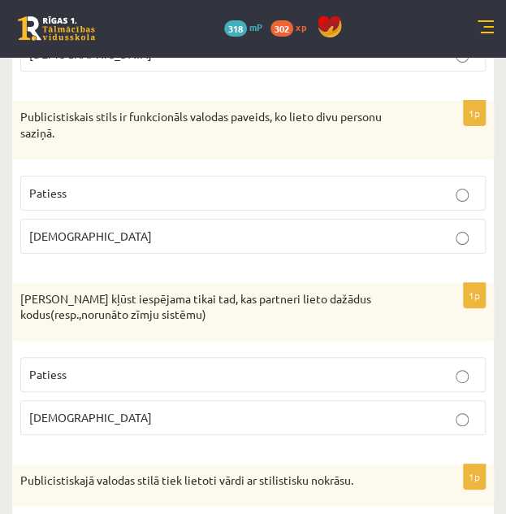
scroll to position [1436, 0]
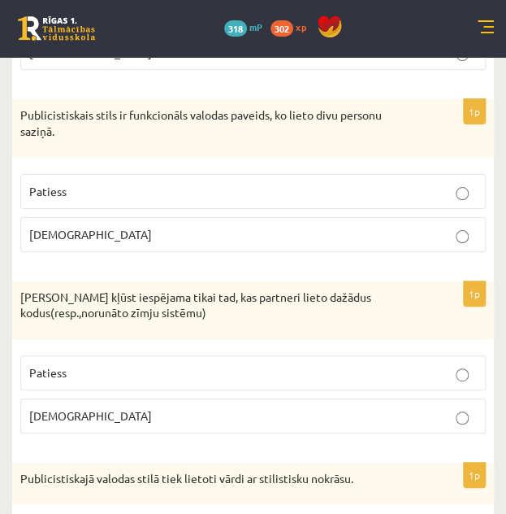
click at [275, 200] on p "Patiess" at bounding box center [253, 191] width 448 height 17
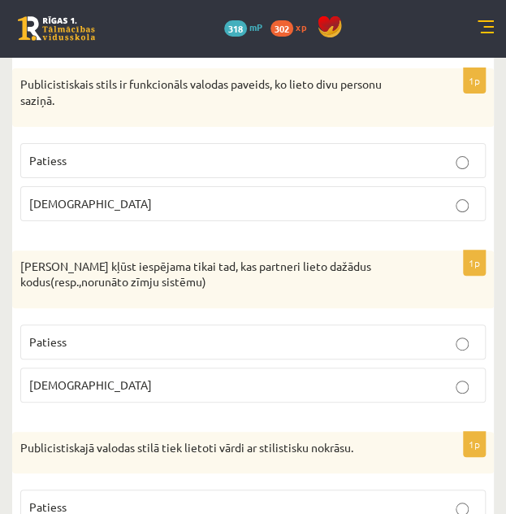
scroll to position [1469, 0]
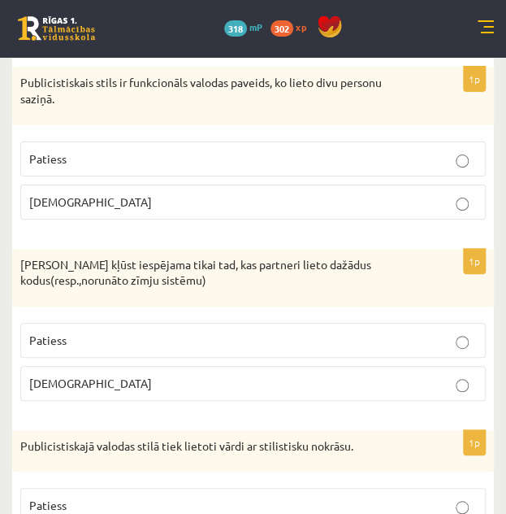
click at [188, 392] on p "Aplams" at bounding box center [253, 383] width 448 height 17
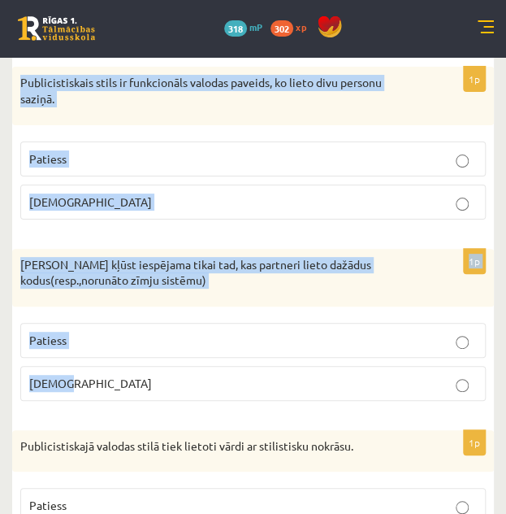
drag, startPoint x: 188, startPoint y: 396, endPoint x: 15, endPoint y: 93, distance: 349.1
copy form "Publicistiskais stils ir funkcionāls valodas paveids, ko lieto divu personu saz…"
click at [436, 208] on p "Aplams" at bounding box center [253, 201] width 448 height 17
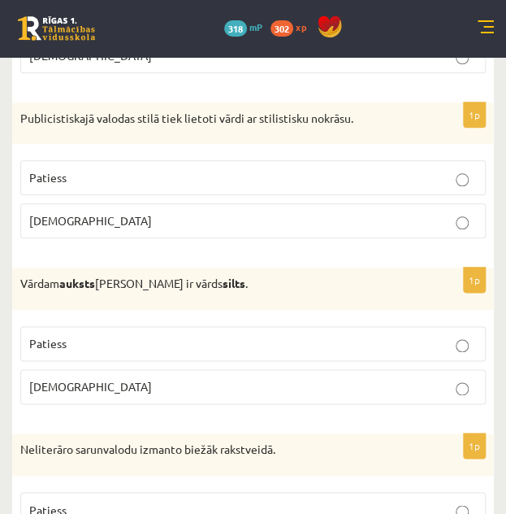
scroll to position [1800, 0]
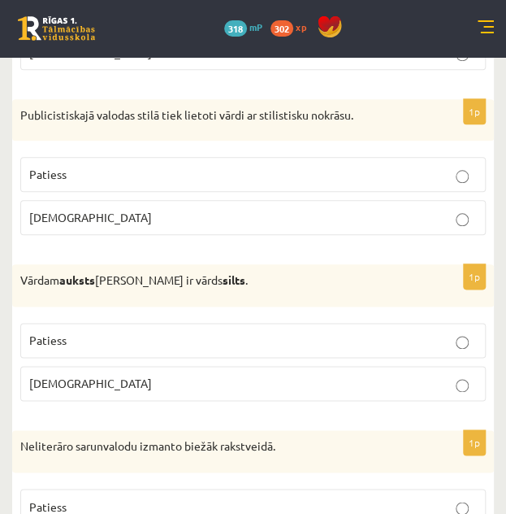
click at [403, 172] on p "Patiess" at bounding box center [253, 174] width 448 height 17
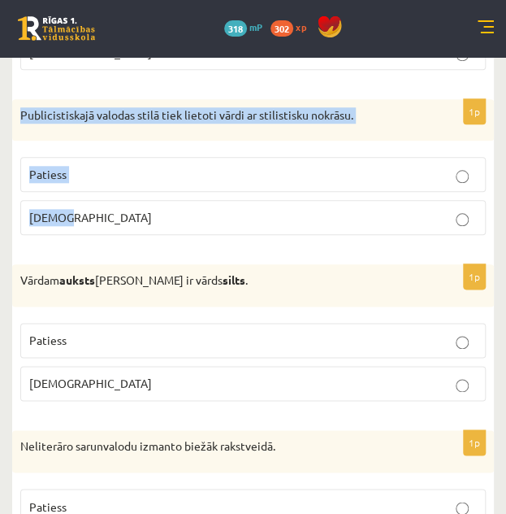
drag, startPoint x: 15, startPoint y: 119, endPoint x: 92, endPoint y: 224, distance: 130.4
click at [92, 224] on div "1p Publicistiskajā valodas stilā tiek lietoti vārdi ar stilistisku nokrāsu. Pat…" at bounding box center [253, 174] width 482 height 150
copy div "Publicistiskajā valodas stilā tiek lietoti vārdi ar stilistisku nokrāsu. Paties…"
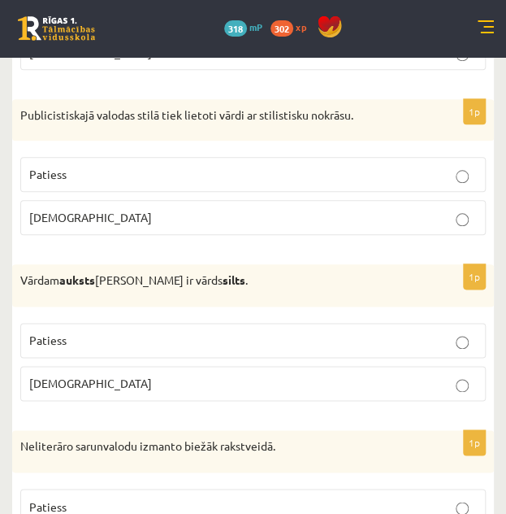
click at [390, 341] on p "Patiess" at bounding box center [253, 340] width 448 height 17
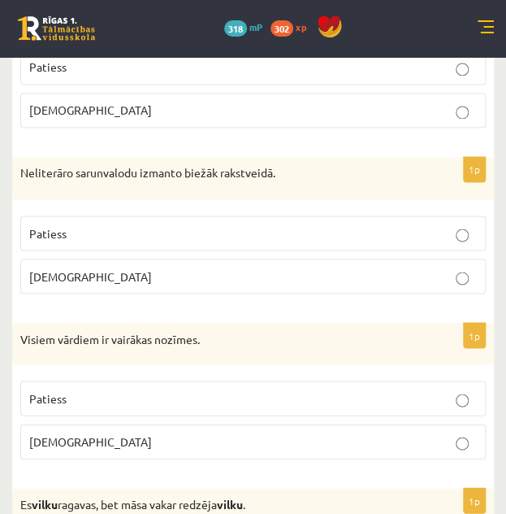
scroll to position [2081, 0]
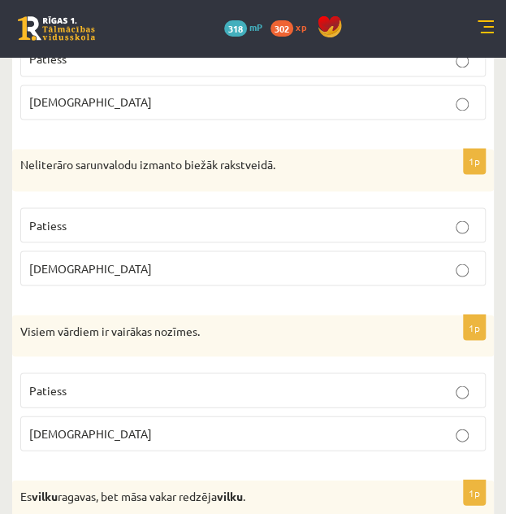
click at [137, 268] on p "Aplams" at bounding box center [253, 267] width 448 height 17
click at [127, 171] on p "Neliterāro sarunvalodu izmanto biežāk rakstveidā." at bounding box center [212, 165] width 384 height 16
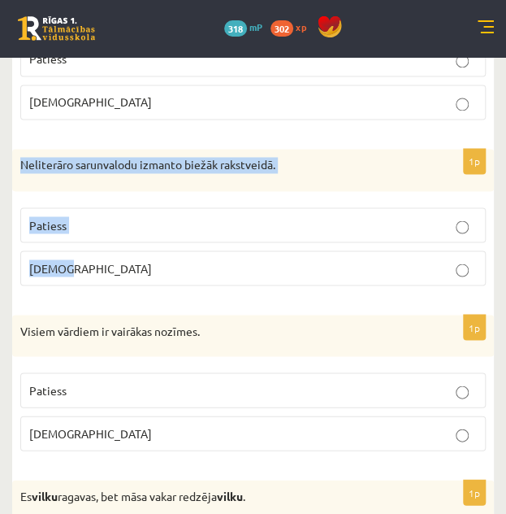
drag, startPoint x: 85, startPoint y: 282, endPoint x: 21, endPoint y: 170, distance: 128.8
click at [21, 170] on div "1p Neliterāro sarunvalodu izmanto biežāk rakstveidā. Patiess Aplams" at bounding box center [253, 224] width 482 height 150
click at [54, 353] on div "Visiem vārdiem ir vairākas nozīmes." at bounding box center [253, 336] width 482 height 42
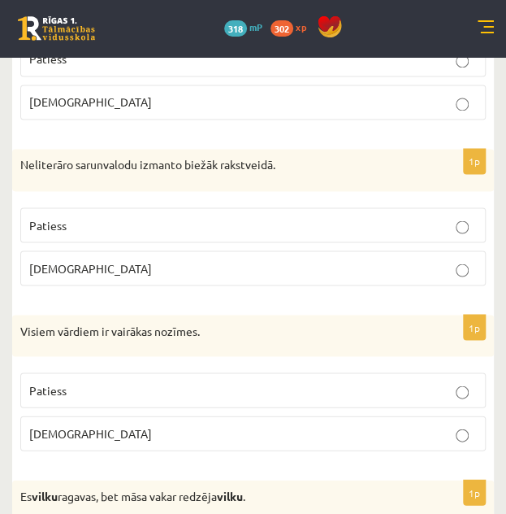
click at [62, 440] on span "Aplams" at bounding box center [90, 432] width 123 height 15
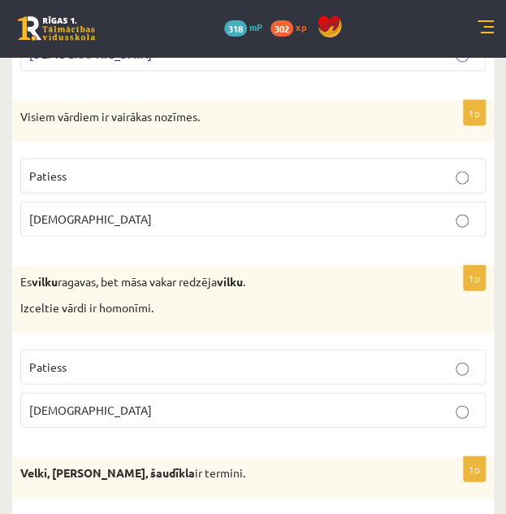
scroll to position [2328, 0]
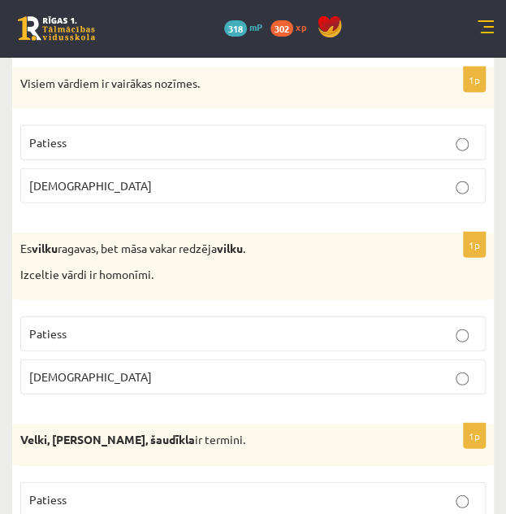
click at [85, 335] on p "Patiess" at bounding box center [253, 333] width 448 height 17
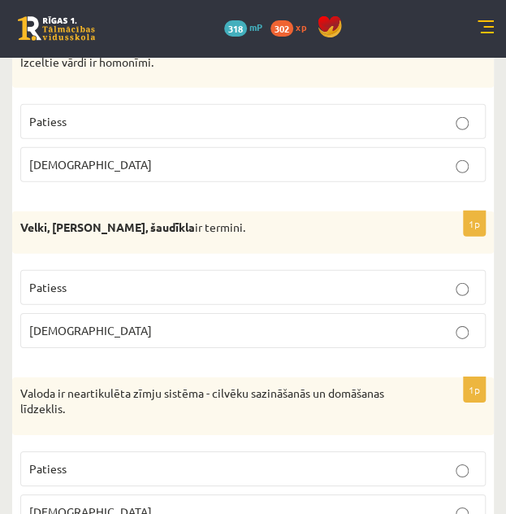
scroll to position [2594, 0]
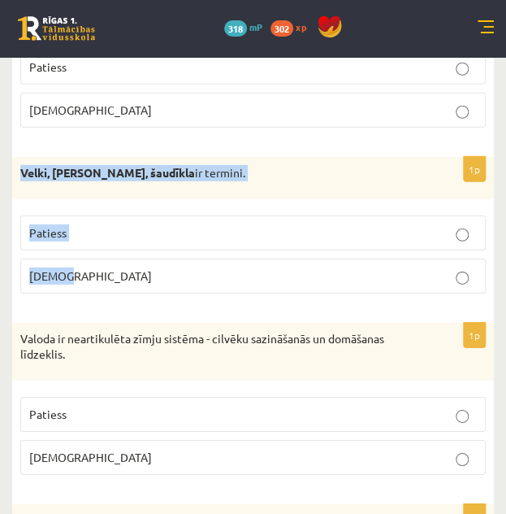
drag, startPoint x: 83, startPoint y: 286, endPoint x: 15, endPoint y: 158, distance: 144.7
click at [15, 158] on div "1p Velki, meti, šaudīkla ir termini. Patiess Aplams" at bounding box center [253, 232] width 482 height 150
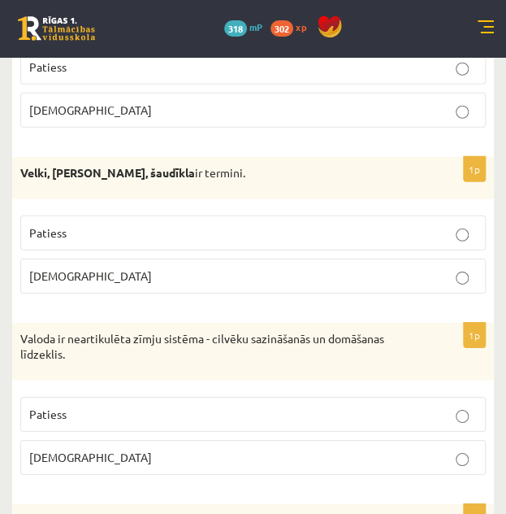
click at [106, 360] on p "Valoda ir neartikulēta zīmju sistēma - cilvēku sazināšanās un domāšanas līdzekl…" at bounding box center [212, 347] width 384 height 32
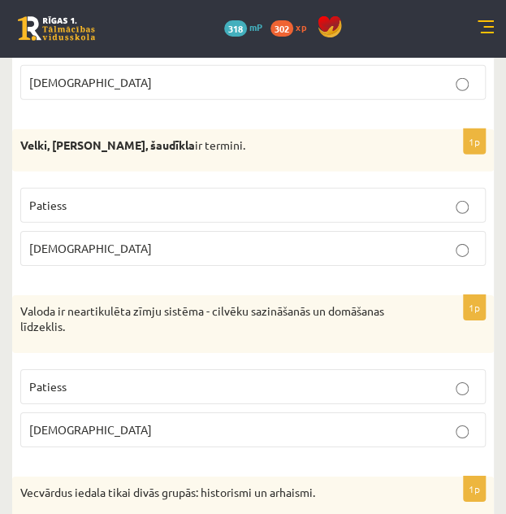
scroll to position [2623, 0]
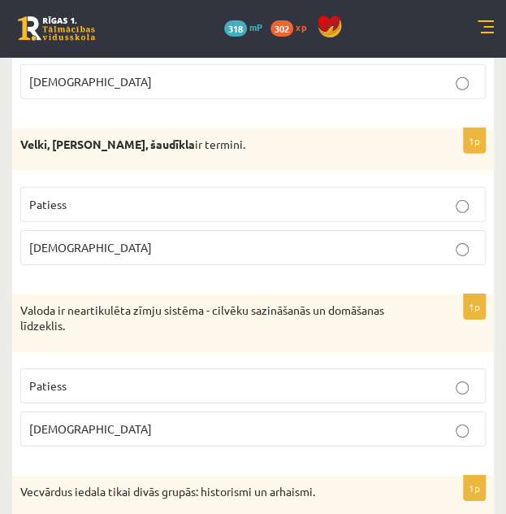
click at [86, 377] on p "Patiess" at bounding box center [253, 385] width 448 height 17
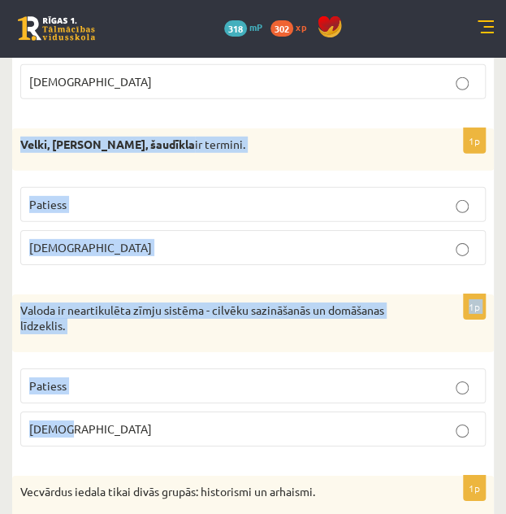
drag, startPoint x: 79, startPoint y: 435, endPoint x: 9, endPoint y: 136, distance: 307.2
click at [9, 136] on div "**********" at bounding box center [253, 163] width 506 height 5459
copy form "Velki, meti, šaudīkla ir termini. Patiess Aplams 1p Valoda ir neartikulēta zīmj…"
click at [415, 199] on p "Patiess" at bounding box center [253, 204] width 448 height 17
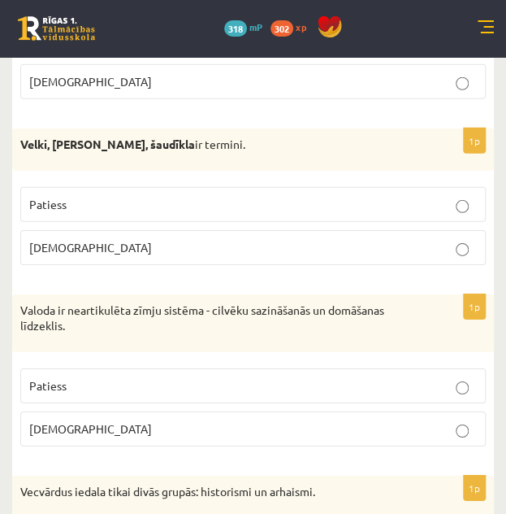
click at [361, 428] on p "Aplams" at bounding box center [253, 428] width 448 height 17
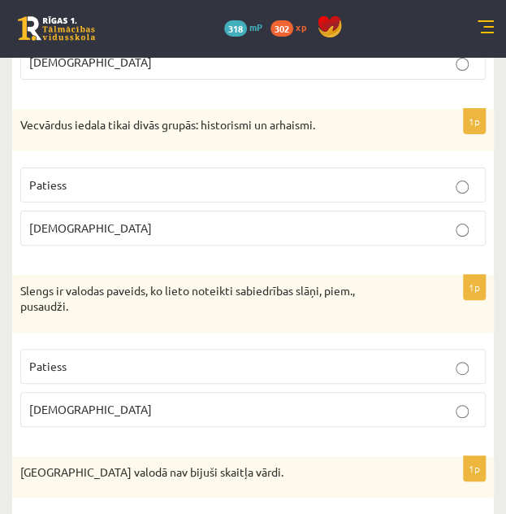
scroll to position [2989, 0]
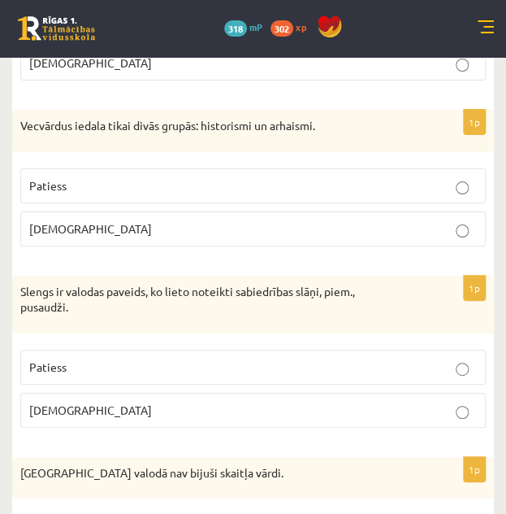
click at [134, 364] on p "Patiess" at bounding box center [253, 366] width 448 height 17
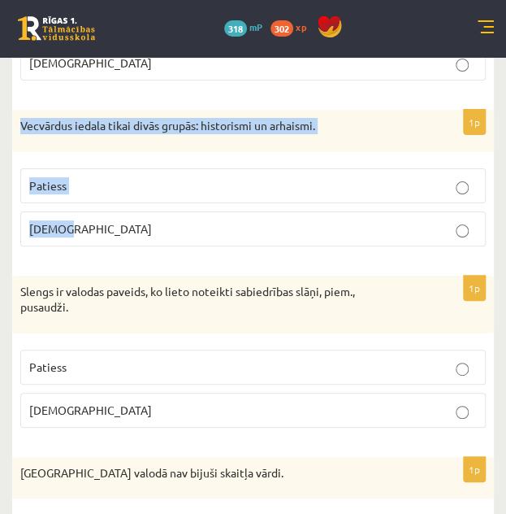
drag, startPoint x: 80, startPoint y: 236, endPoint x: -2, endPoint y: 110, distance: 149.9
copy div "Vecvārdus iedala tikai divās grupās: historismi un arhaismi. Patiess Aplams"
click at [187, 211] on label "Aplams" at bounding box center [253, 228] width 466 height 35
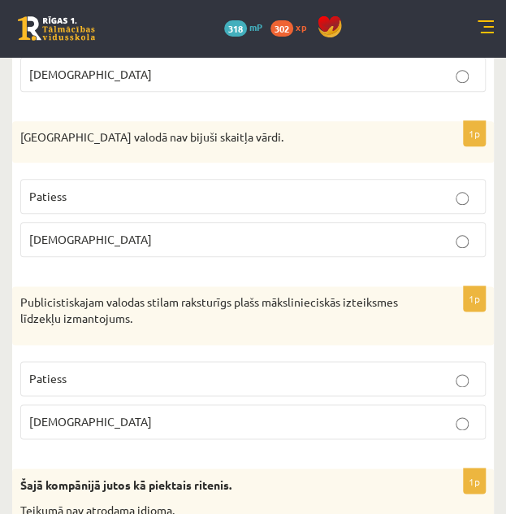
scroll to position [3323, 0]
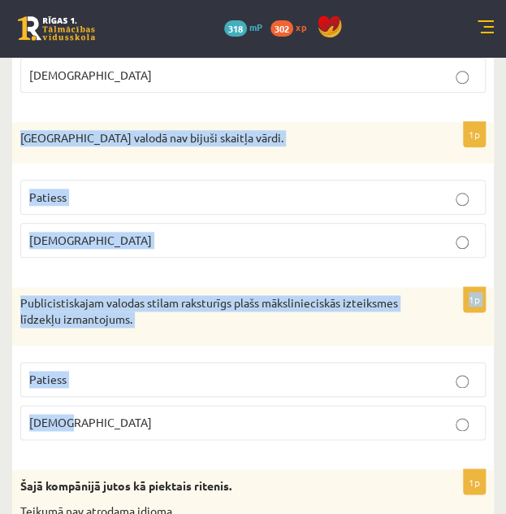
drag, startPoint x: 76, startPoint y: 428, endPoint x: 3, endPoint y: 144, distance: 293.5
copy form "Pirmatnējā valodā nav bijuši skaitļa vārdi. Patiess Aplams 1p Publicistiskajam …"
click at [258, 180] on label "Patiess" at bounding box center [253, 197] width 466 height 35
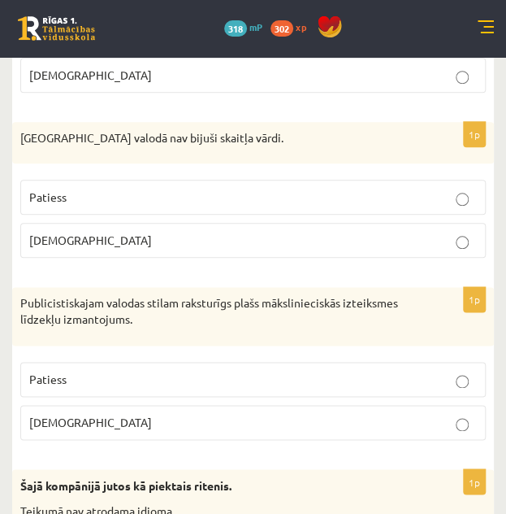
click at [311, 380] on p "Patiess" at bounding box center [253, 379] width 448 height 17
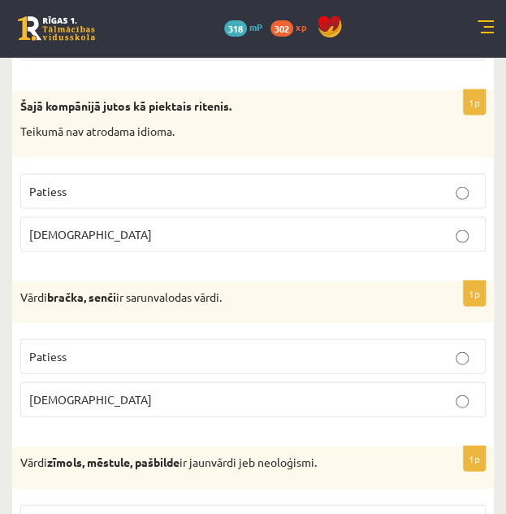
scroll to position [3702, 0]
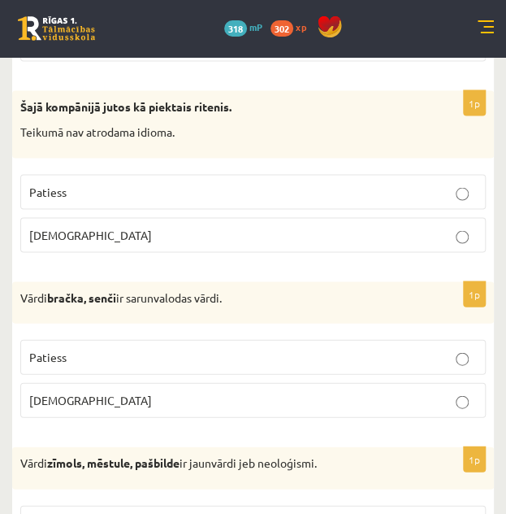
click at [120, 227] on p "Aplams" at bounding box center [253, 234] width 448 height 17
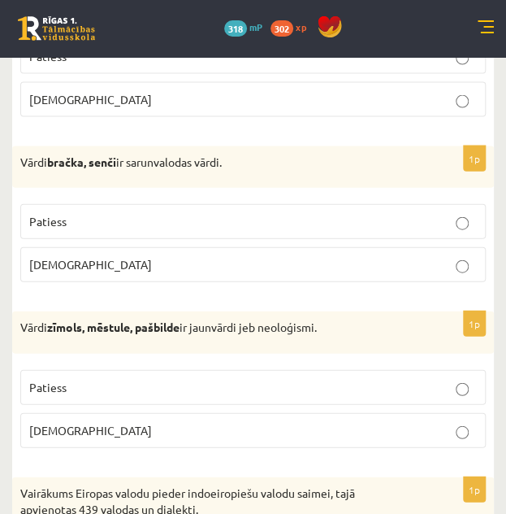
scroll to position [3866, 0]
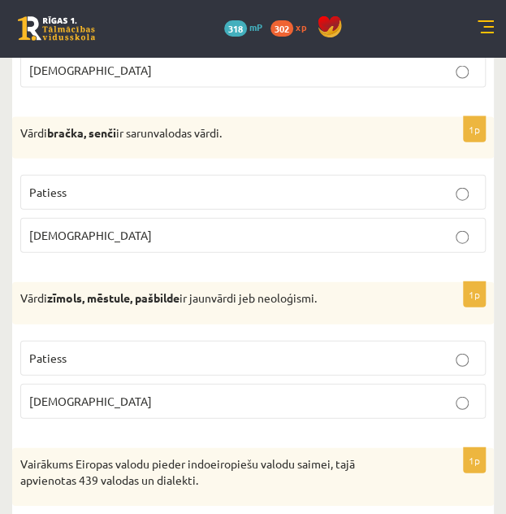
click at [125, 193] on p "Patiess" at bounding box center [253, 192] width 448 height 17
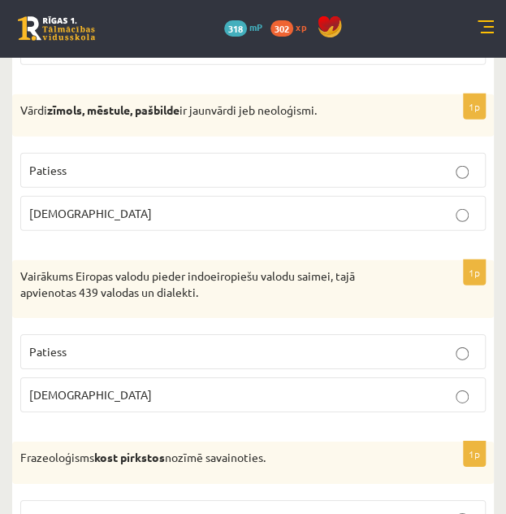
scroll to position [4055, 0]
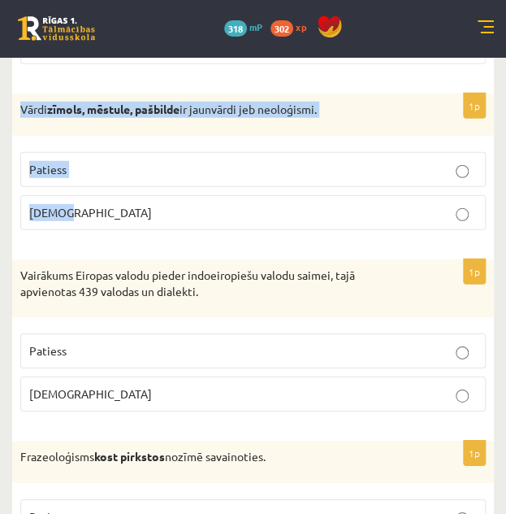
drag, startPoint x: 92, startPoint y: 199, endPoint x: -1, endPoint y: 92, distance: 141.8
copy div "Vārdi zīmols, mēstule, pašbilde ir jaunvārdi jeb neoloģismi. Patiess Aplams"
click at [108, 161] on p "Patiess" at bounding box center [253, 169] width 448 height 17
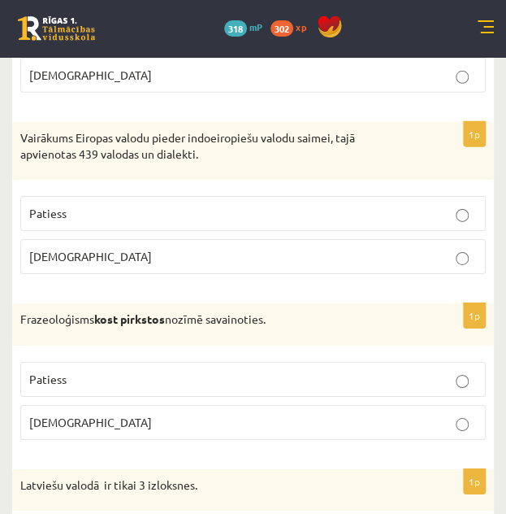
scroll to position [4196, 0]
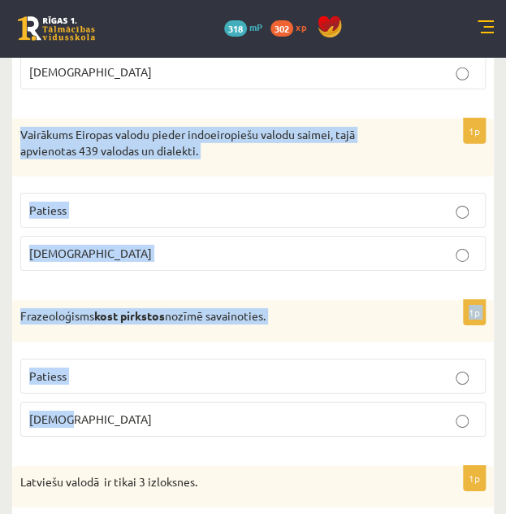
drag, startPoint x: 93, startPoint y: 412, endPoint x: 13, endPoint y: 126, distance: 297.0
copy form "Vairākums Eiropas valodu pieder indoeiropiešu valodu saimei, tajā apvienotas 43…"
click at [230, 193] on label "Patiess" at bounding box center [253, 210] width 466 height 35
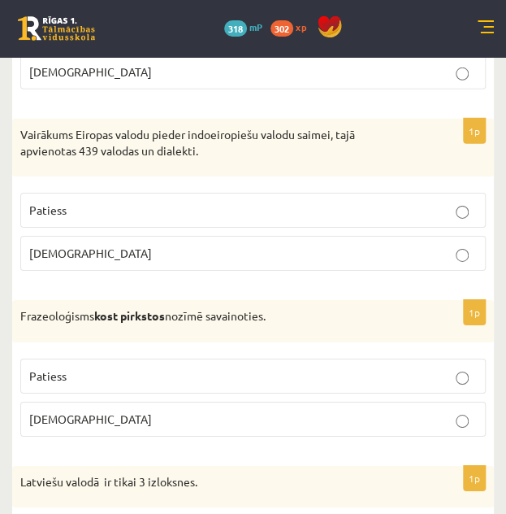
click at [112, 413] on p "Aplams" at bounding box center [253, 418] width 448 height 17
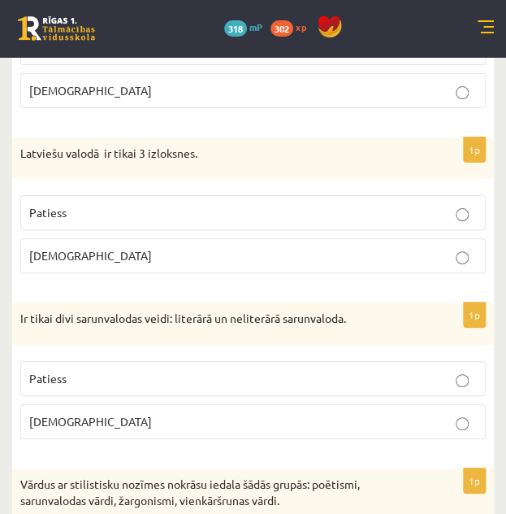
scroll to position [4550, 0]
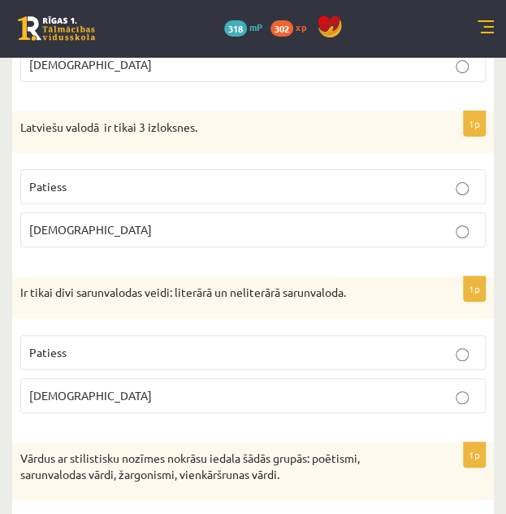
click at [321, 228] on label "Aplams" at bounding box center [253, 229] width 466 height 35
click at [289, 344] on p "Patiess" at bounding box center [253, 352] width 448 height 17
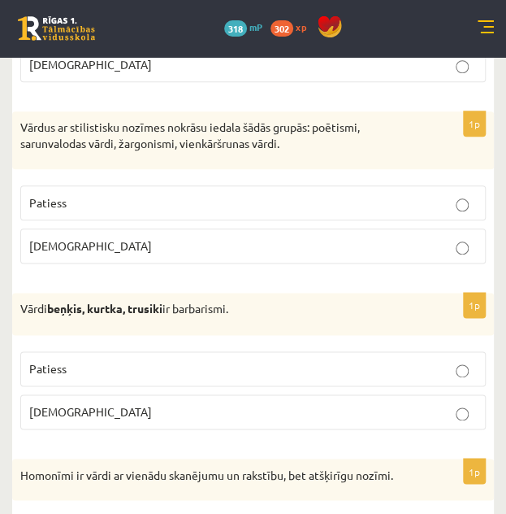
scroll to position [4882, 0]
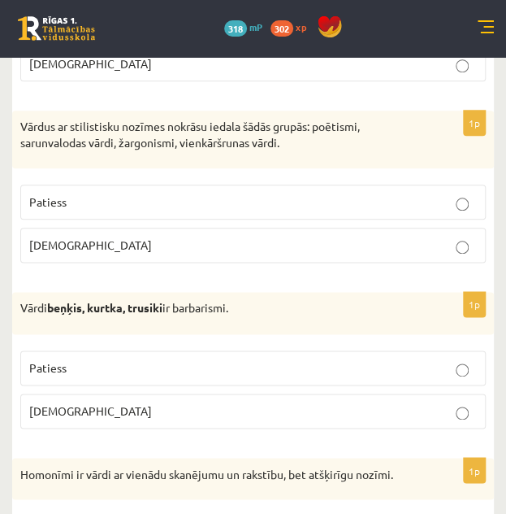
click at [222, 197] on label "Patiess" at bounding box center [253, 202] width 466 height 35
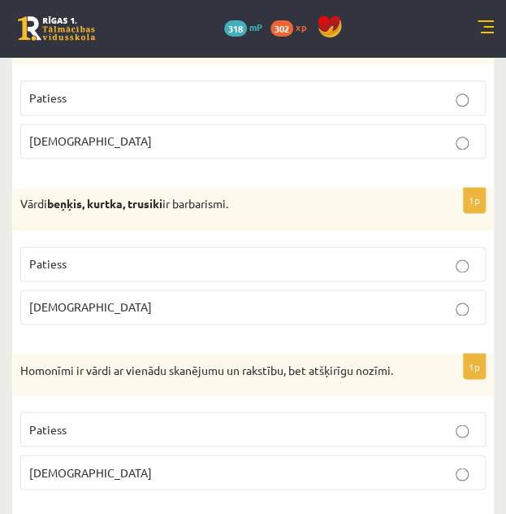
scroll to position [4986, 0]
click at [193, 246] on label "Patiess" at bounding box center [253, 263] width 466 height 35
click at [208, 420] on p "Patiess" at bounding box center [253, 428] width 448 height 17
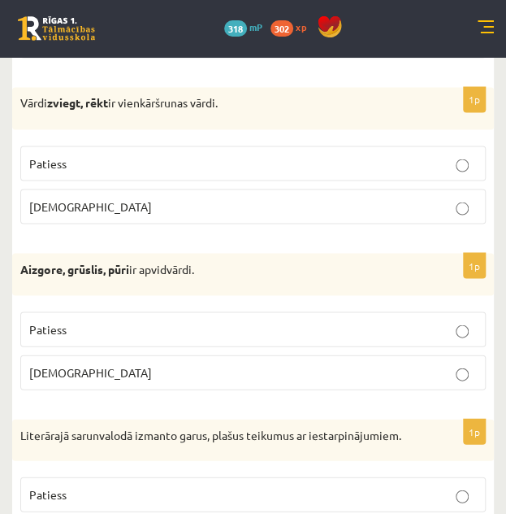
scroll to position [0, 0]
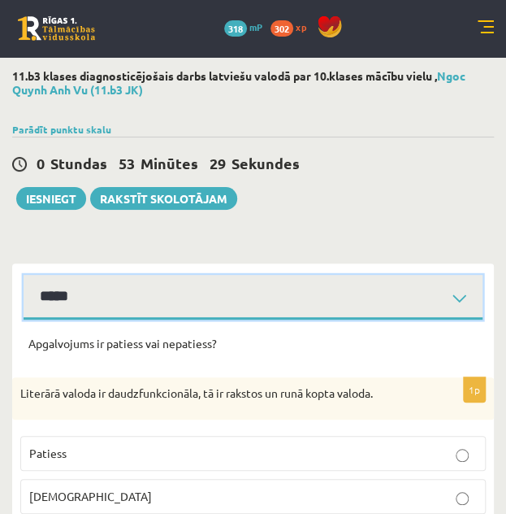
click at [104, 287] on select "**********" at bounding box center [253, 297] width 459 height 45
click at [24, 275] on select "**********" at bounding box center [253, 297] width 459 height 45
drag, startPoint x: 134, startPoint y: 302, endPoint x: 135, endPoint y: 325, distance: 23.6
click at [24, 275] on select "**********" at bounding box center [253, 297] width 459 height 45
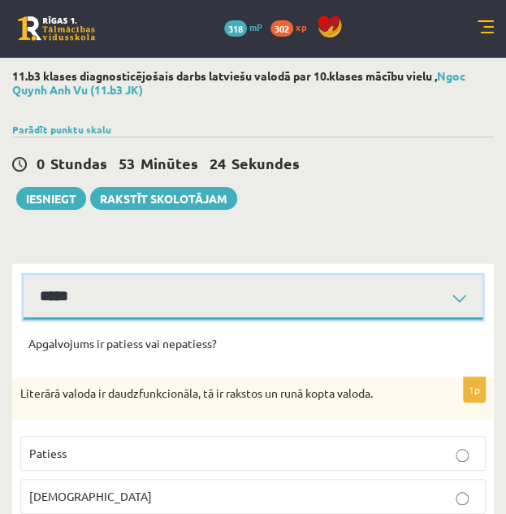
drag, startPoint x: 143, startPoint y: 302, endPoint x: 127, endPoint y: 353, distance: 53.7
select select "**********"
click at [24, 275] on select "**********" at bounding box center [253, 297] width 459 height 45
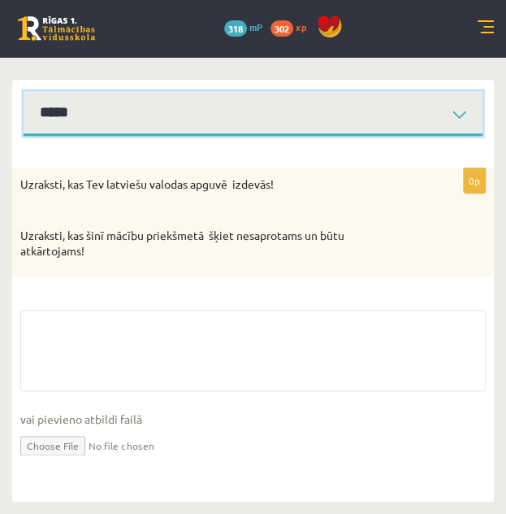
scroll to position [183, 0]
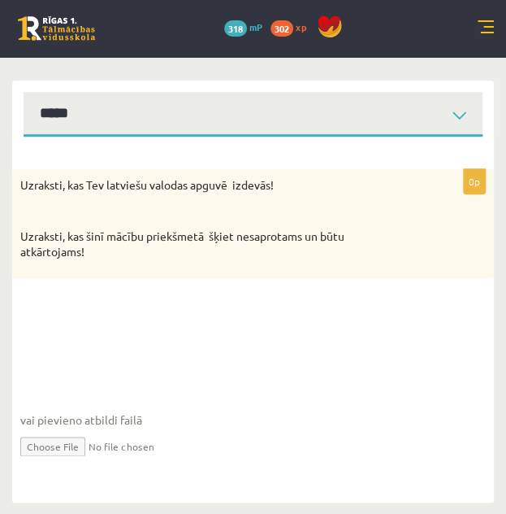
click at [127, 353] on fieldset "vai pievieno atbildi failā Iesniegtā atbilde" at bounding box center [253, 393] width 466 height 167
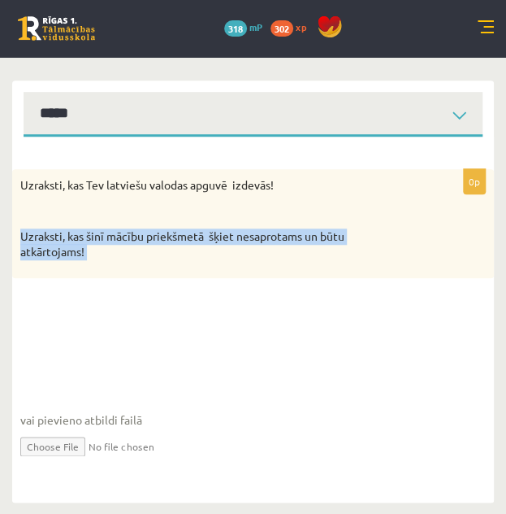
click at [127, 353] on fieldset "vai pievieno atbildi failā Iesniegtā atbilde" at bounding box center [253, 393] width 466 height 167
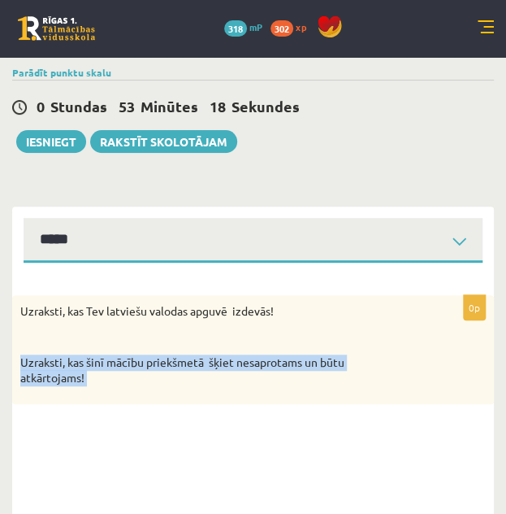
scroll to position [53, 0]
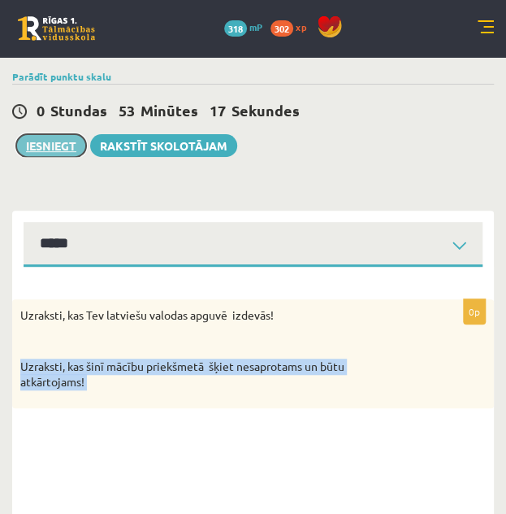
click at [54, 136] on button "Iesniegt" at bounding box center [51, 145] width 70 height 23
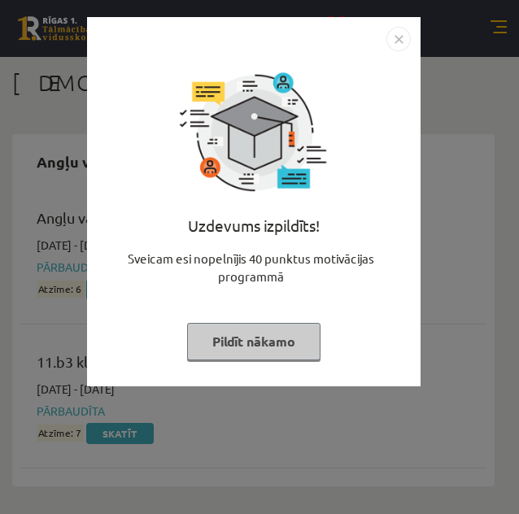
click at [389, 45] on img "Close" at bounding box center [398, 39] width 24 height 24
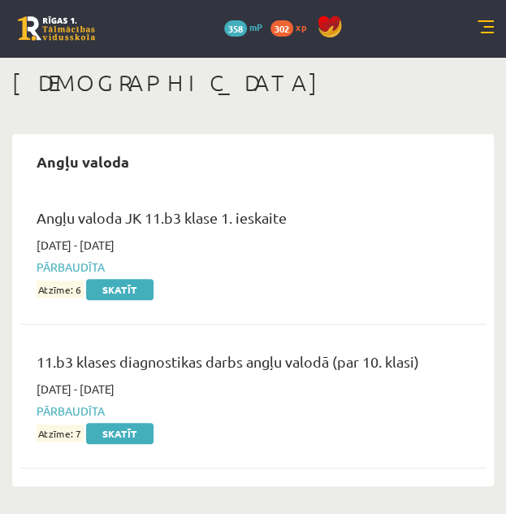
click at [481, 22] on link at bounding box center [486, 28] width 16 height 16
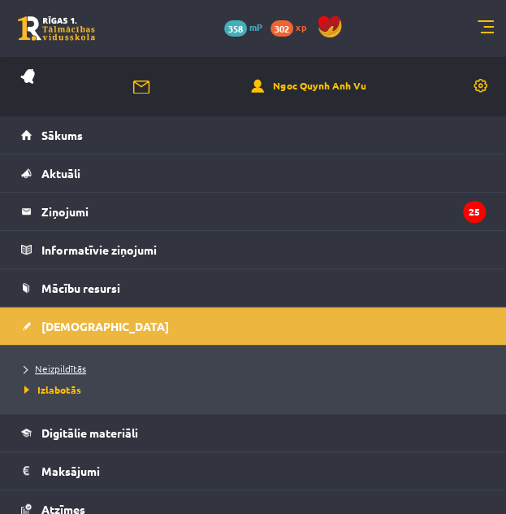
click at [62, 365] on span "Neizpildītās" at bounding box center [55, 368] width 62 height 13
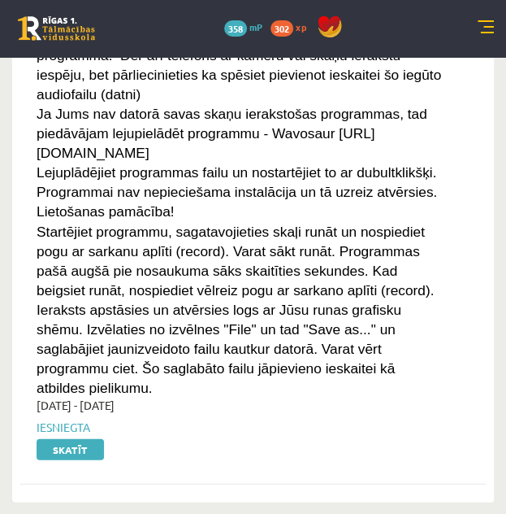
scroll to position [528, 0]
